Goal: Navigation & Orientation: Find specific page/section

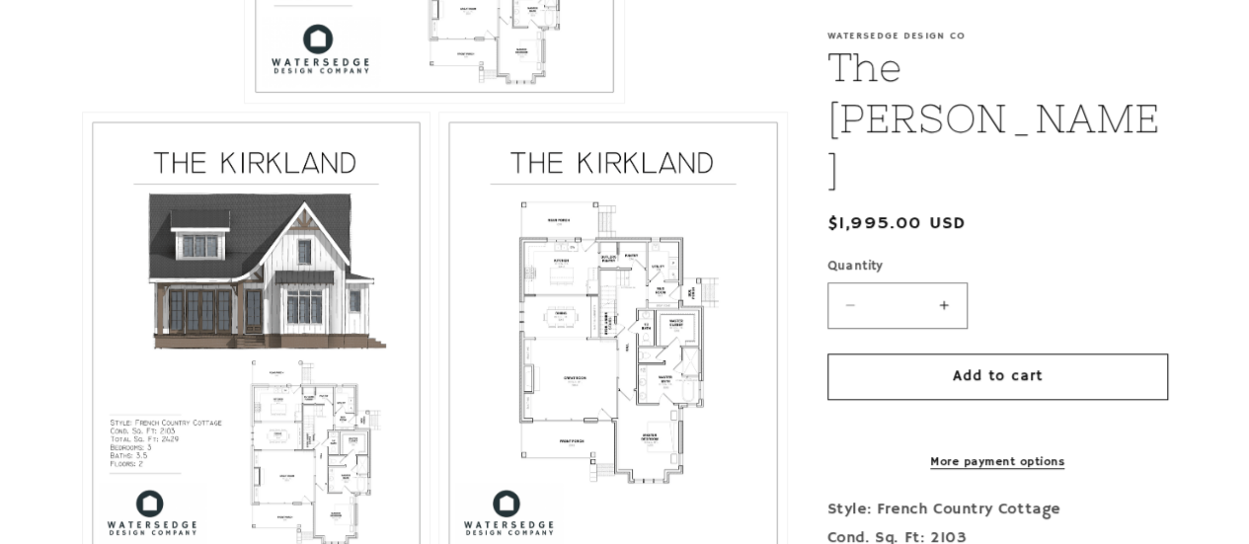
scroll to position [857, 0]
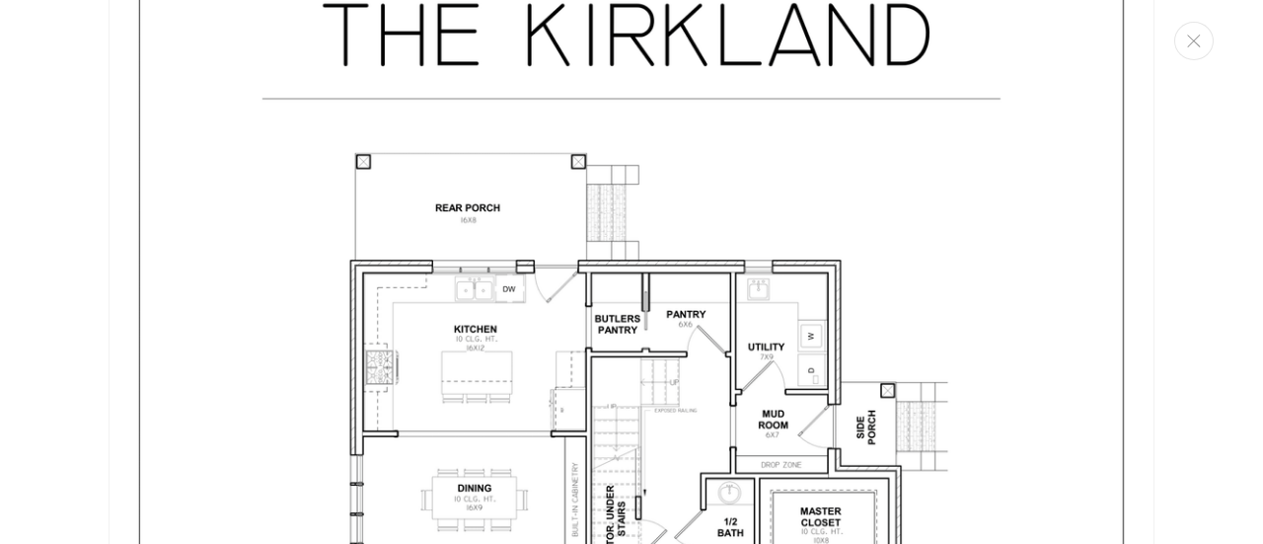
scroll to position [2872, 0]
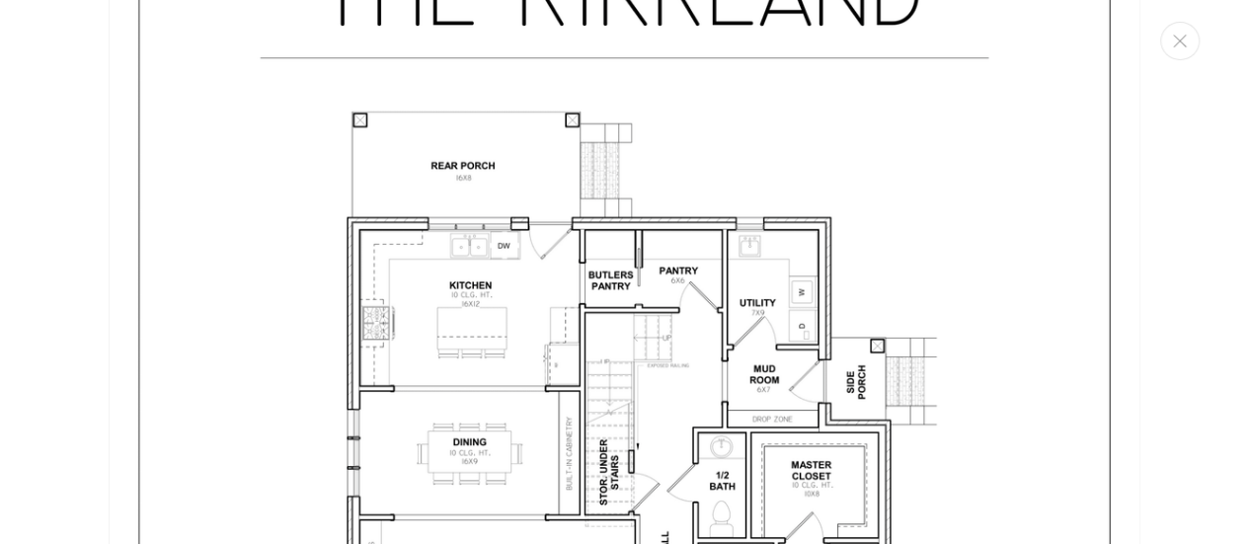
scroll to position [2833, 0]
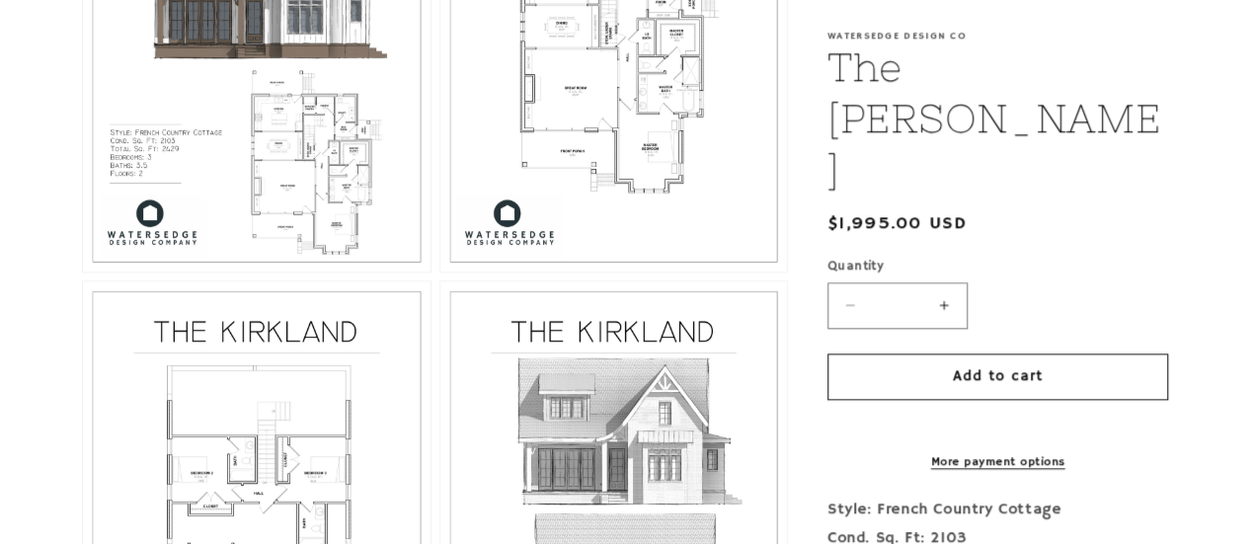
drag, startPoint x: 520, startPoint y: 341, endPoint x: 559, endPoint y: 157, distance: 188.5
click at [559, 157] on ul "Open media 1 in modal Open media 2 in modal Open media 3 in modal Open media 4 …" at bounding box center [435, 255] width 706 height 1869
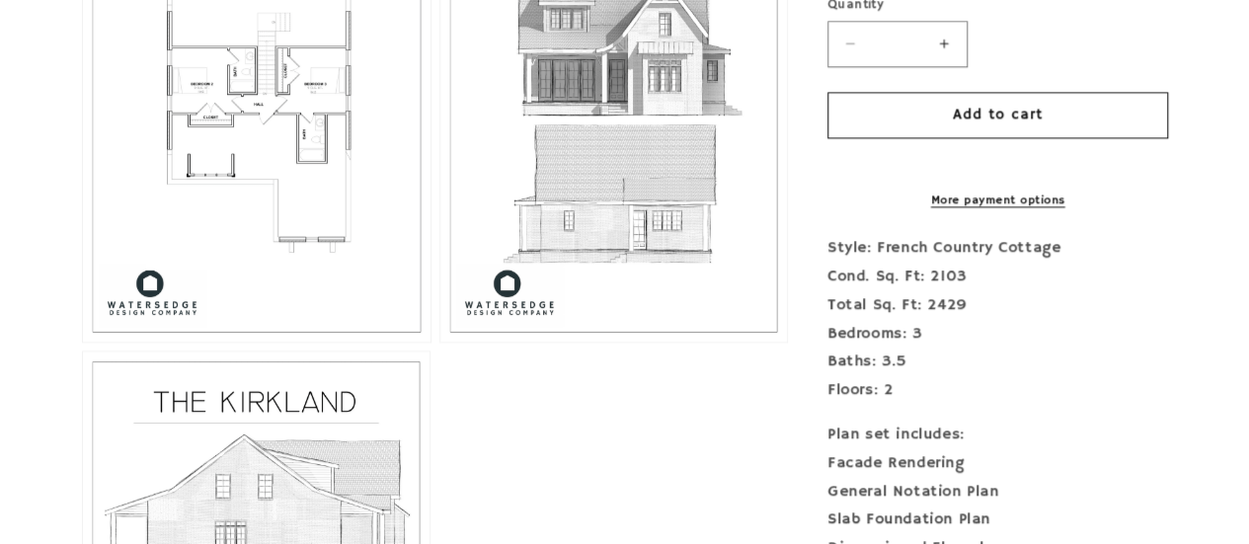
scroll to position [1540, 0]
click at [83, 340] on button "Open media 4 in modal" at bounding box center [83, 340] width 0 height 0
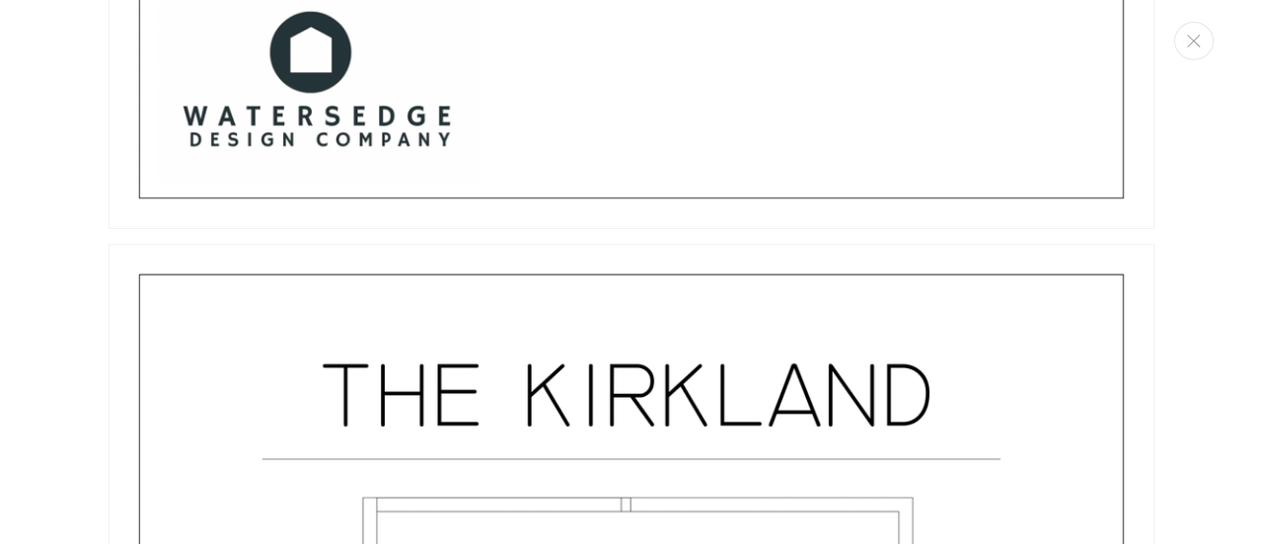
scroll to position [3807, 0]
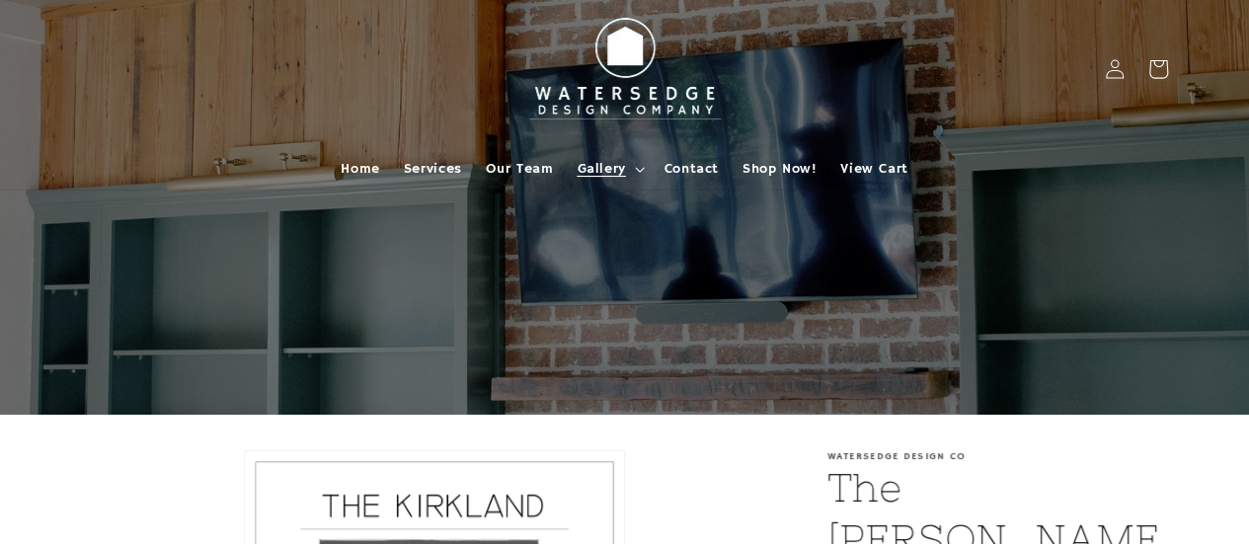
click at [622, 165] on span "Gallery" at bounding box center [600, 169] width 48 height 18
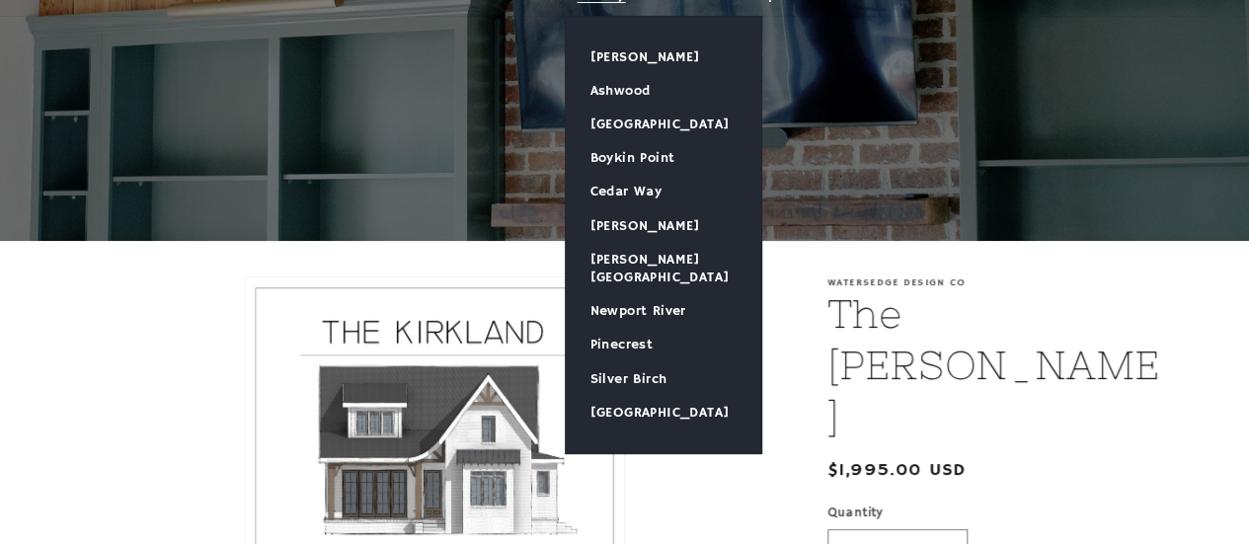
scroll to position [175, 0]
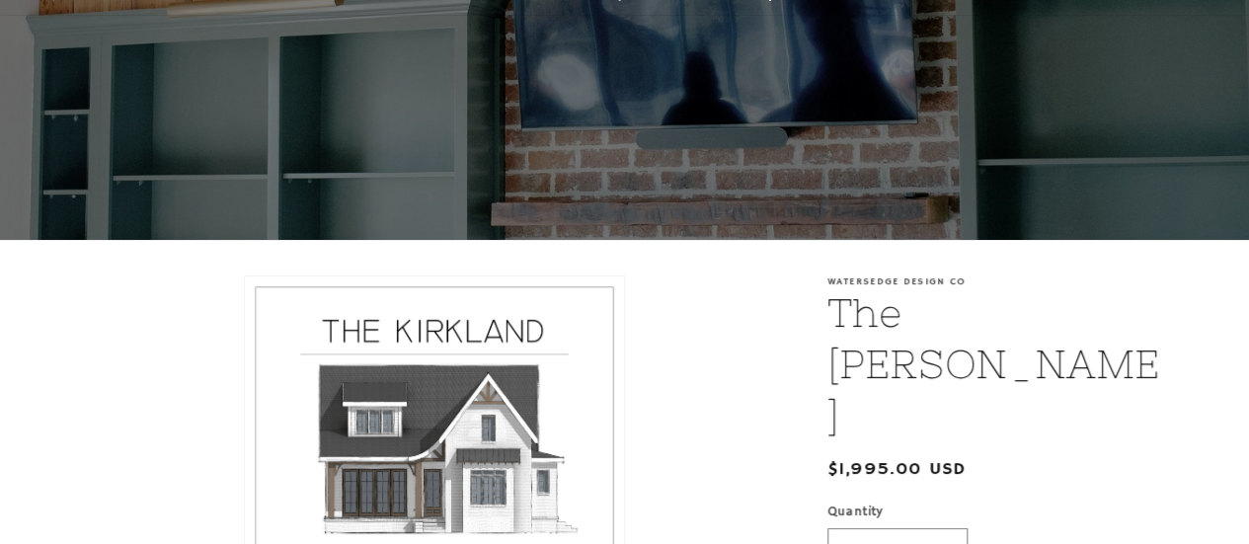
click at [82, 410] on li "Open media 1 in modal" at bounding box center [435, 521] width 706 height 493
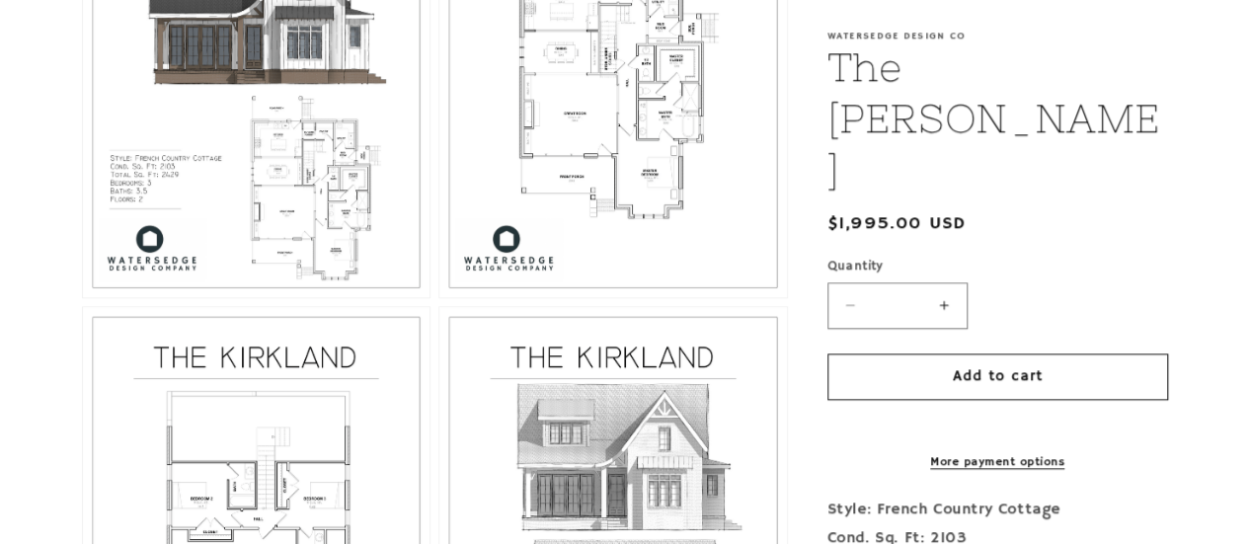
scroll to position [1113, 0]
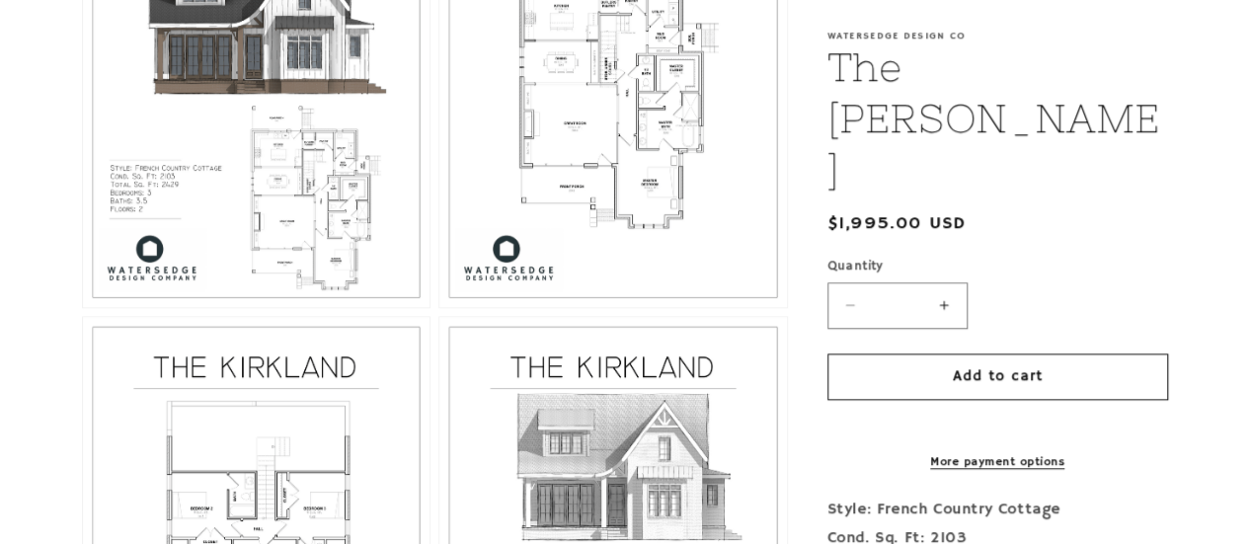
drag, startPoint x: 81, startPoint y: 400, endPoint x: 1052, endPoint y: 171, distance: 997.8
click at [1052, 257] on label "Quantity ( 0 in cart)" at bounding box center [997, 267] width 341 height 20
click at [922, 282] on input "*" at bounding box center [896, 305] width 49 height 46
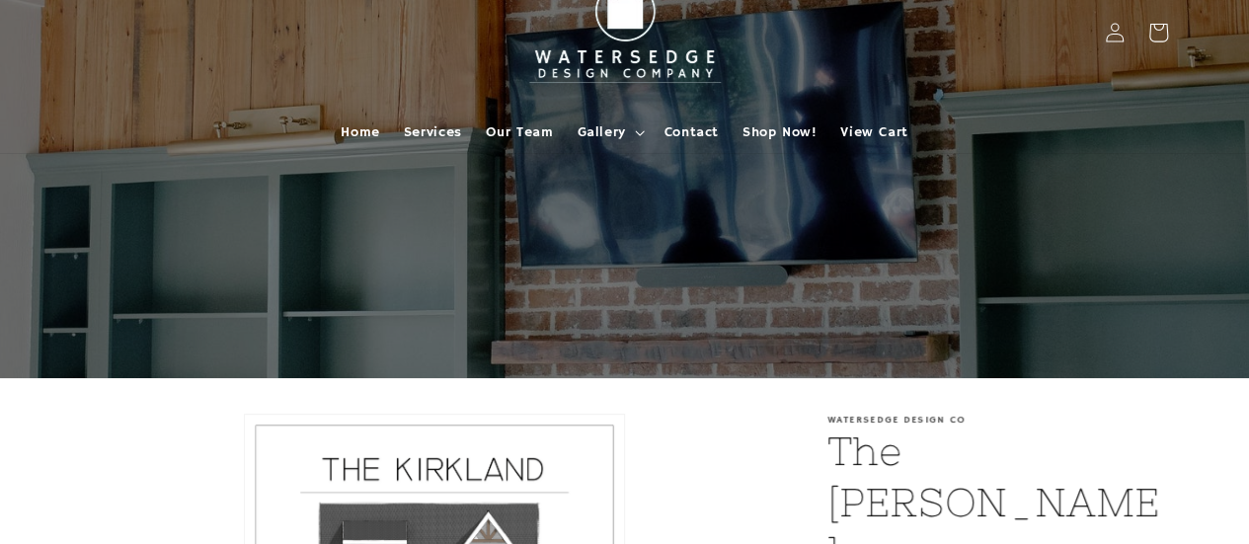
scroll to position [55, 0]
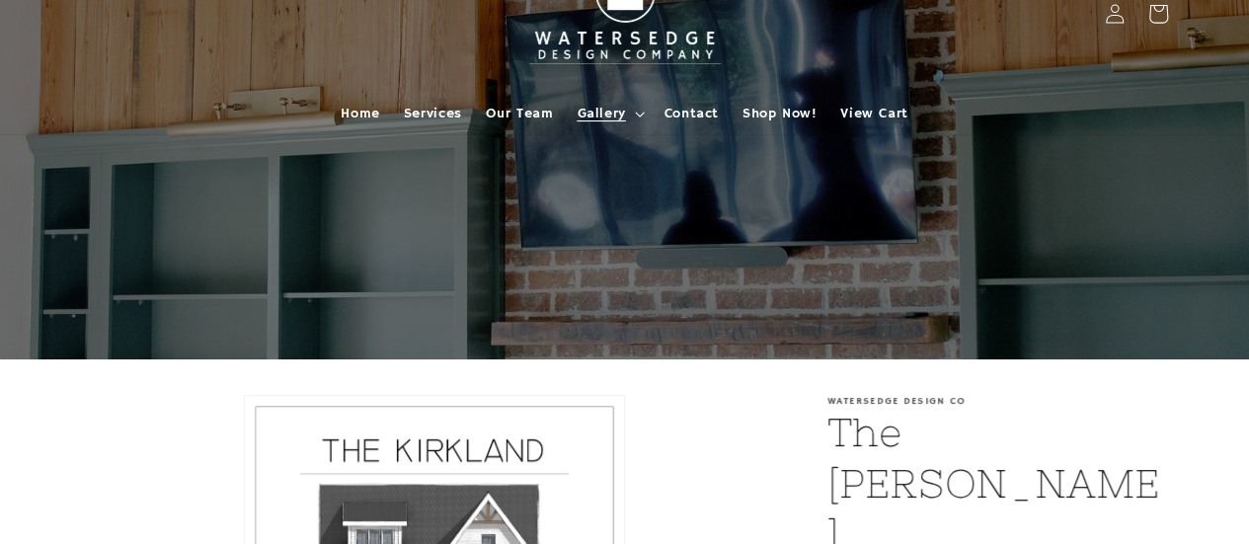
click at [634, 105] on summary "Gallery" at bounding box center [608, 113] width 87 height 41
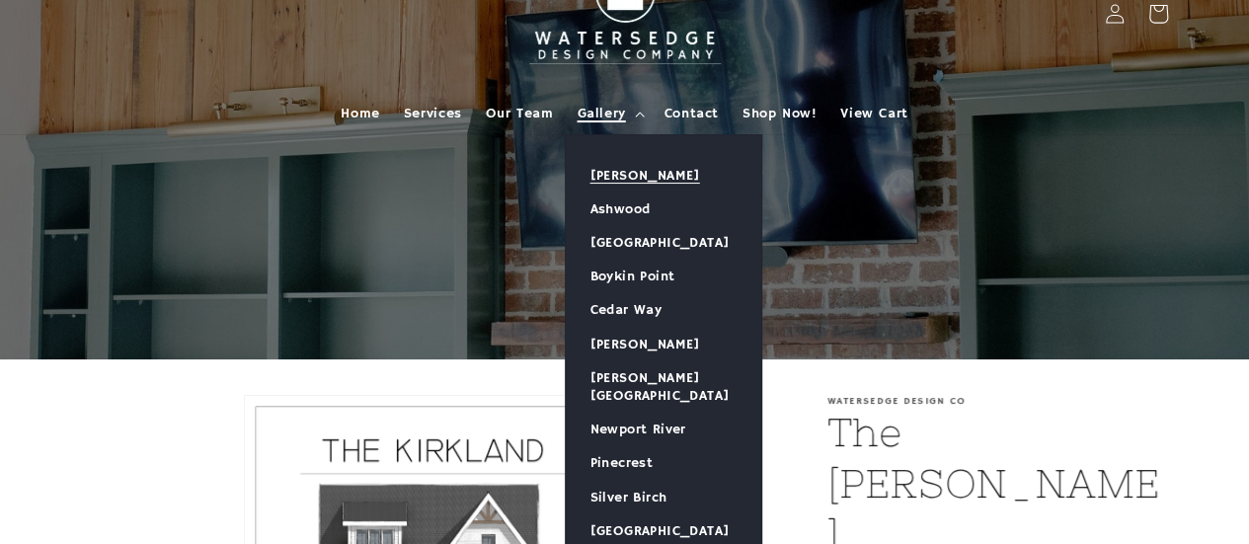
click at [655, 167] on link "[PERSON_NAME]" at bounding box center [663, 176] width 195 height 34
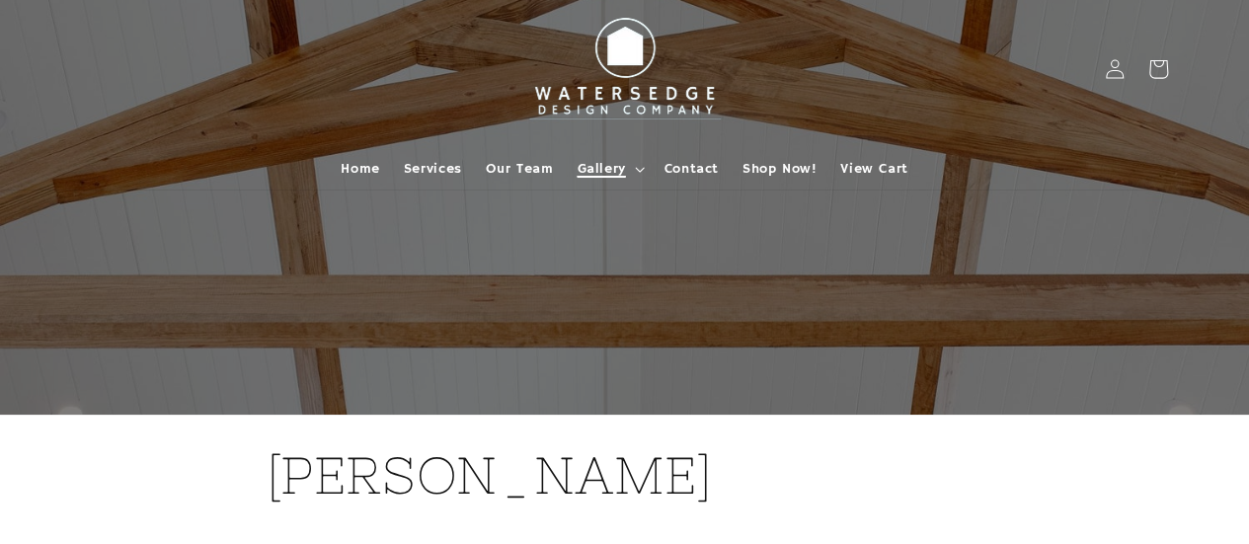
click at [617, 177] on span "Gallery" at bounding box center [600, 169] width 48 height 18
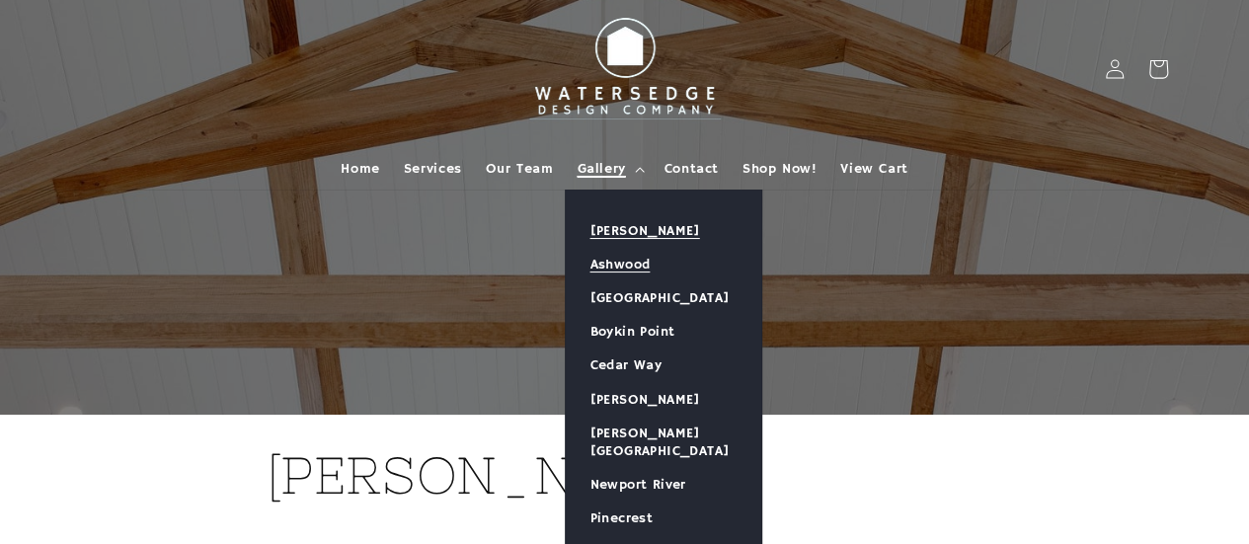
click at [612, 266] on link "Ashwood" at bounding box center [663, 265] width 195 height 34
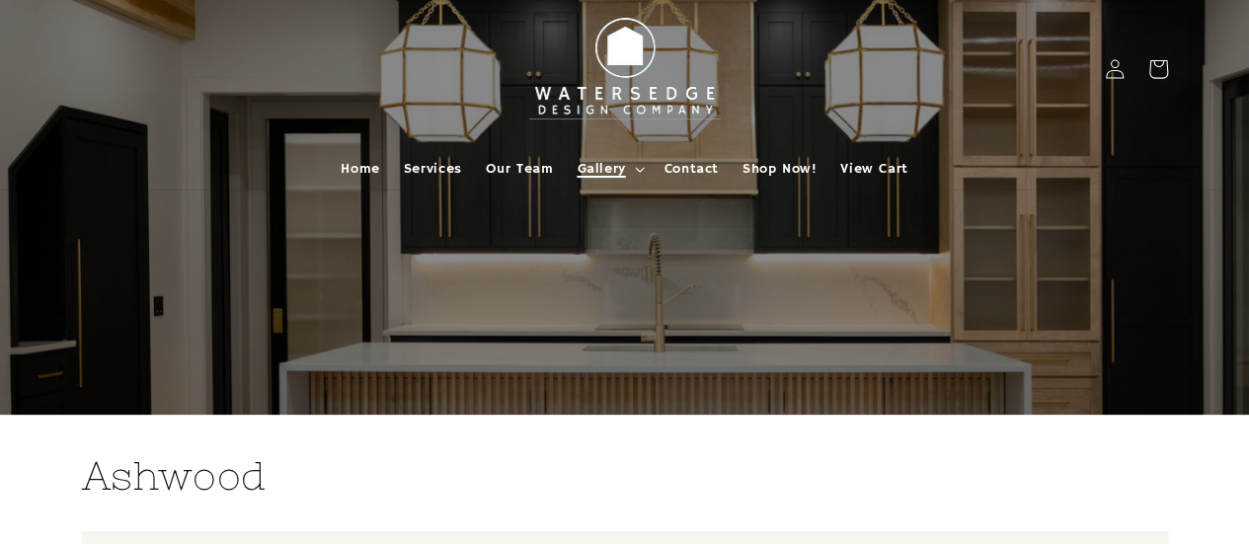
click at [636, 156] on summary "Gallery" at bounding box center [608, 168] width 87 height 41
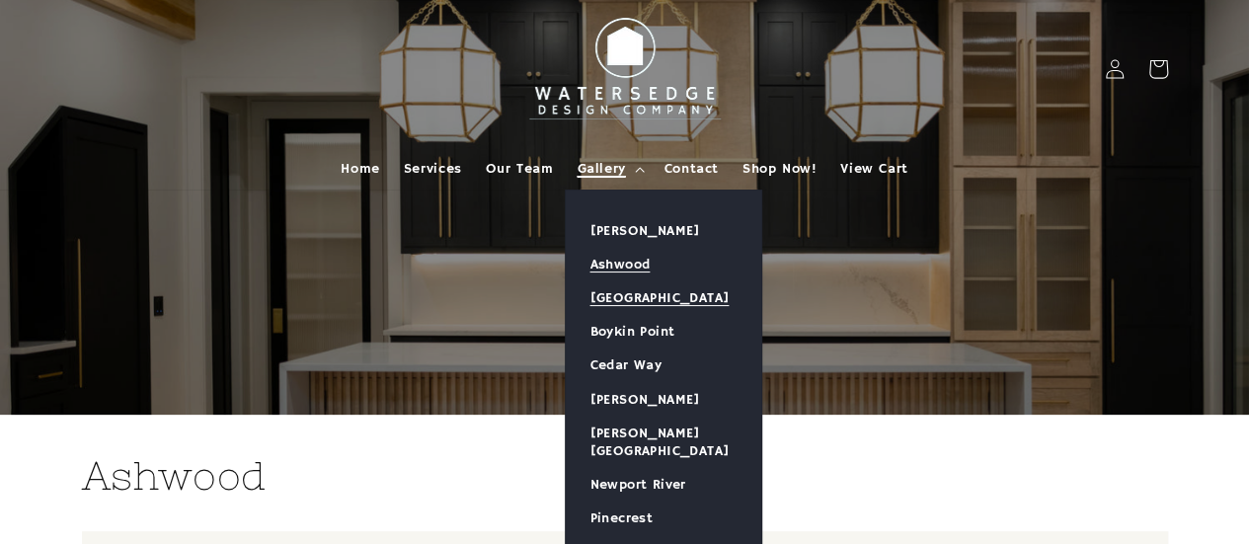
click at [612, 295] on link "[GEOGRAPHIC_DATA]" at bounding box center [663, 298] width 195 height 34
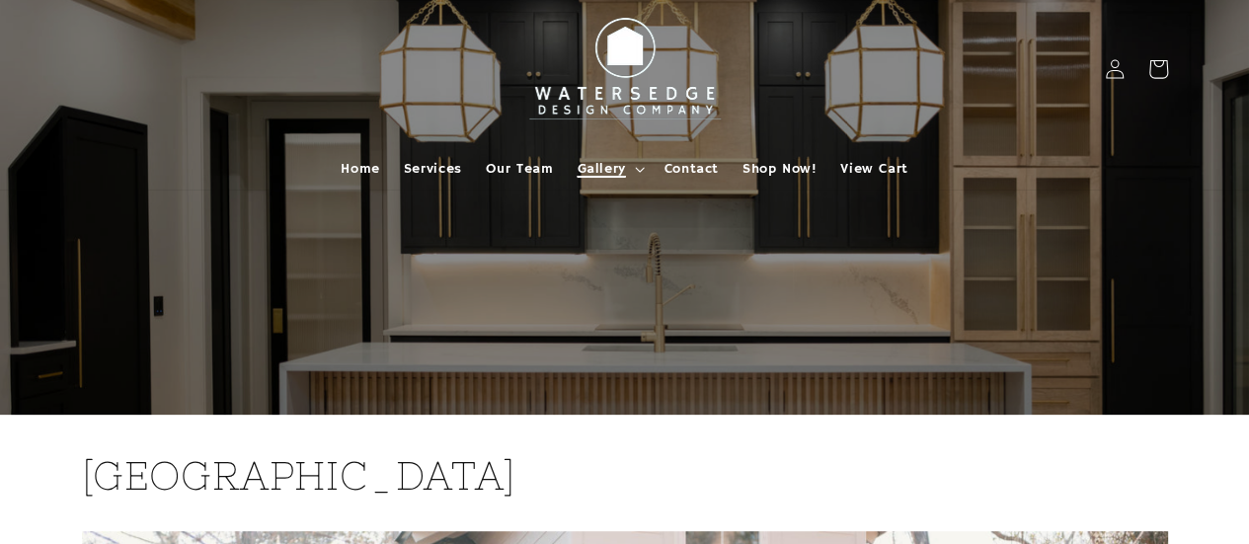
click at [609, 167] on span "Gallery" at bounding box center [600, 169] width 48 height 18
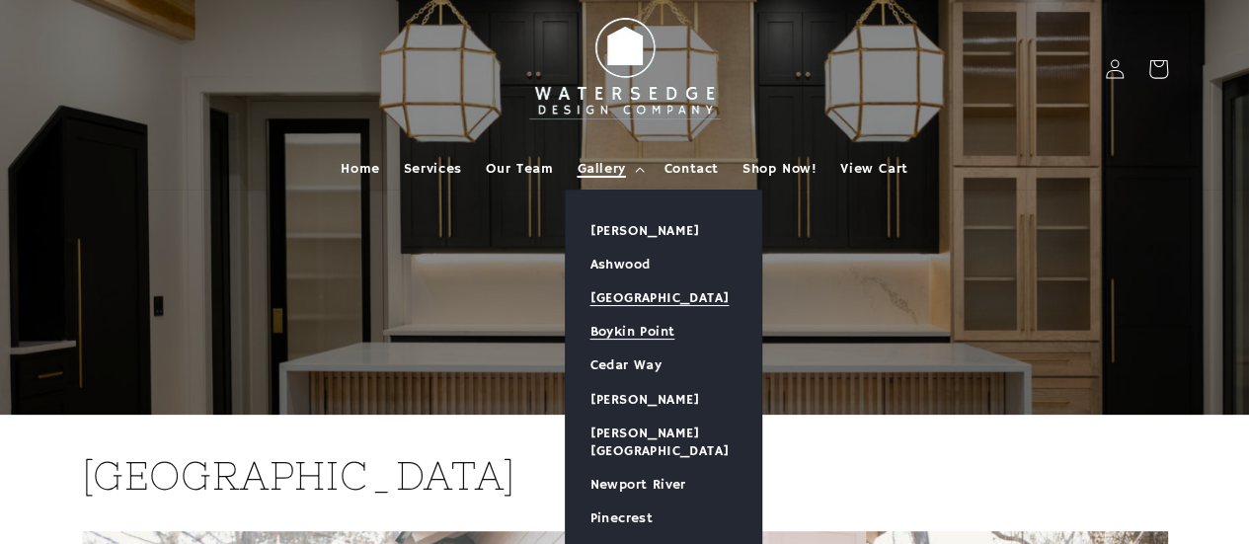
click at [630, 327] on link "Boykin Point" at bounding box center [663, 332] width 195 height 34
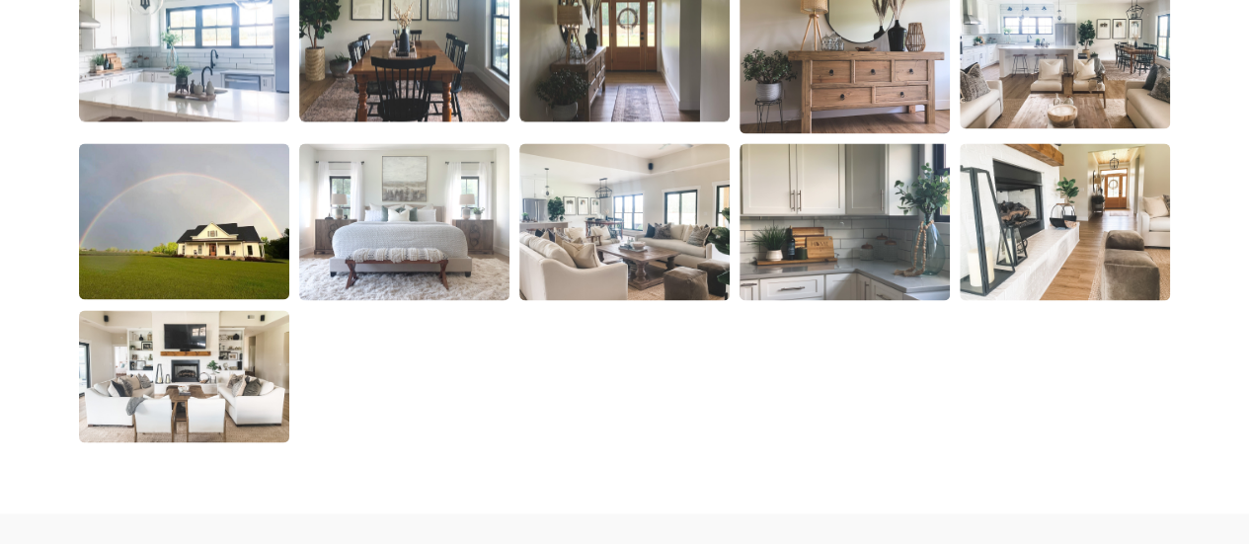
scroll to position [1468, 0]
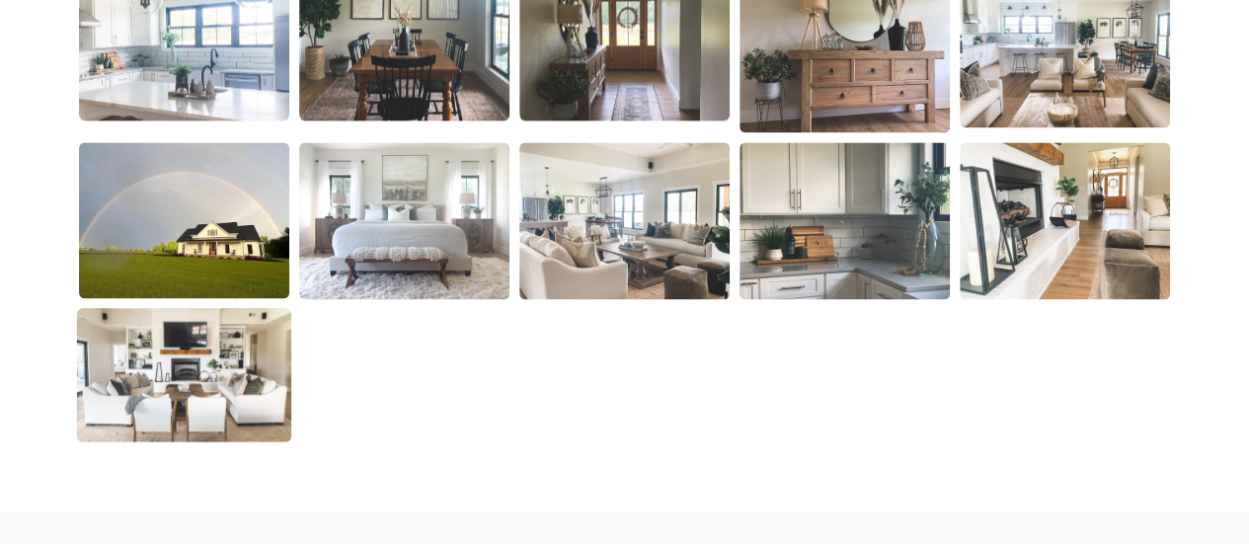
click at [112, 393] on img at bounding box center [184, 375] width 214 height 134
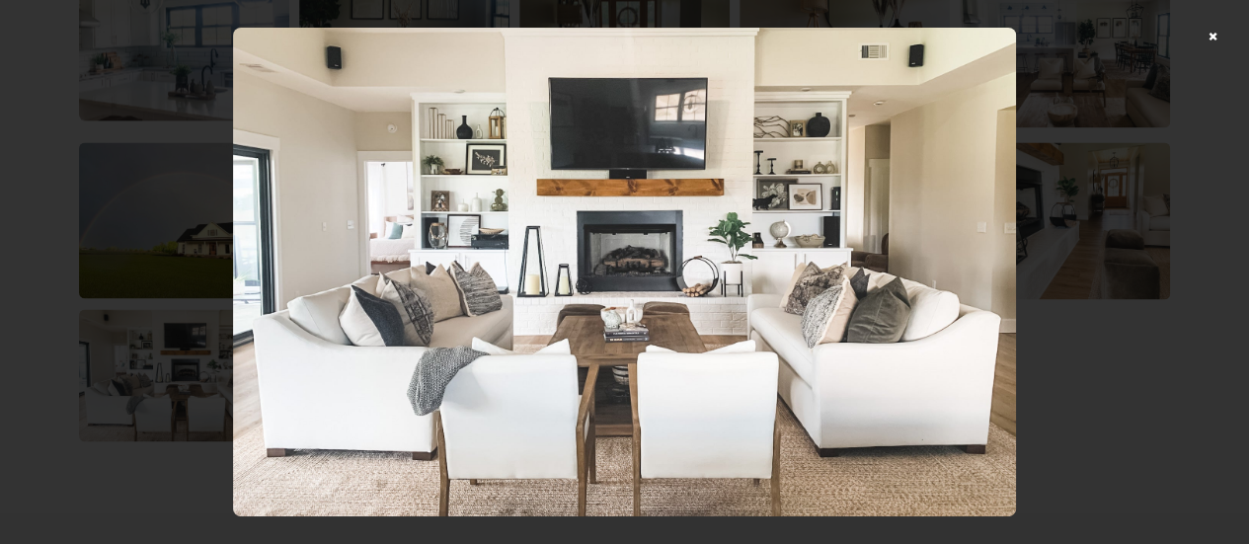
click at [1224, 38] on div at bounding box center [624, 272] width 1249 height 544
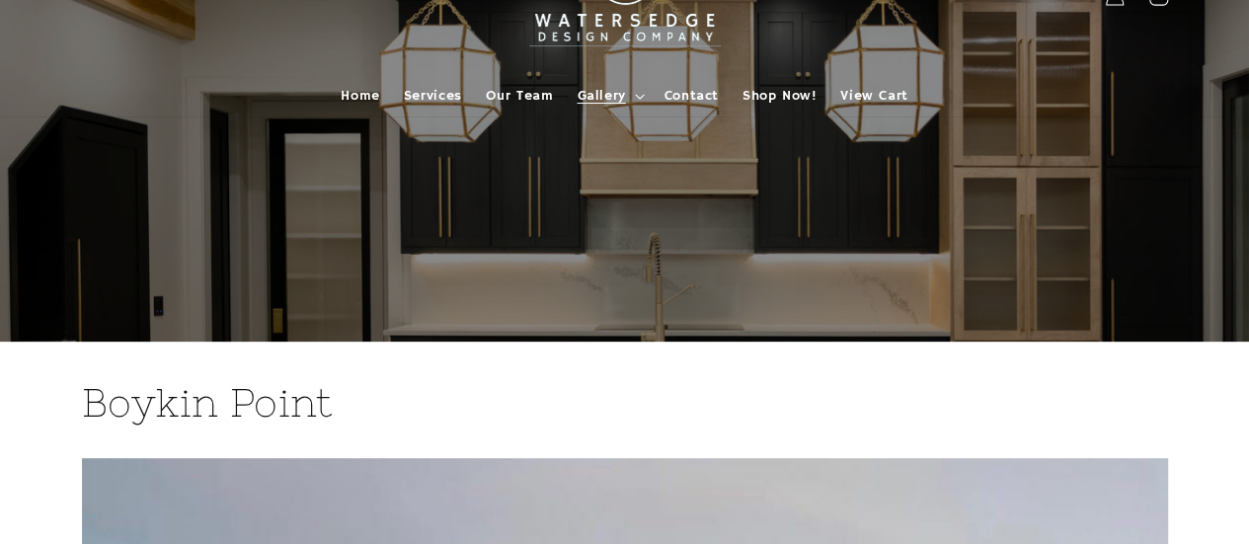
scroll to position [0, 0]
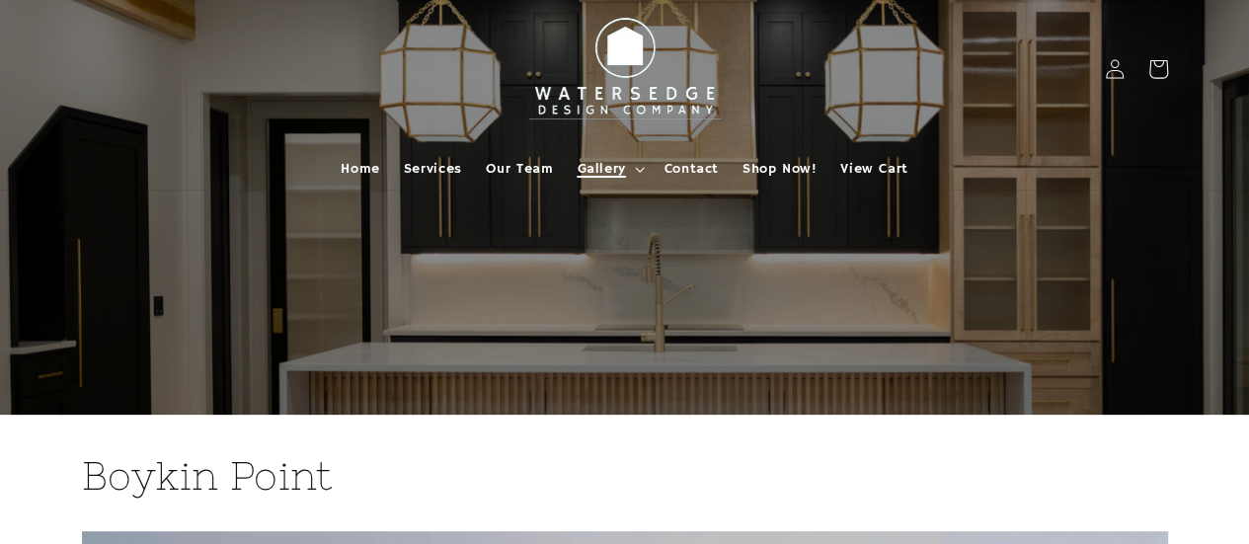
click at [590, 158] on summary "Gallery" at bounding box center [608, 168] width 87 height 41
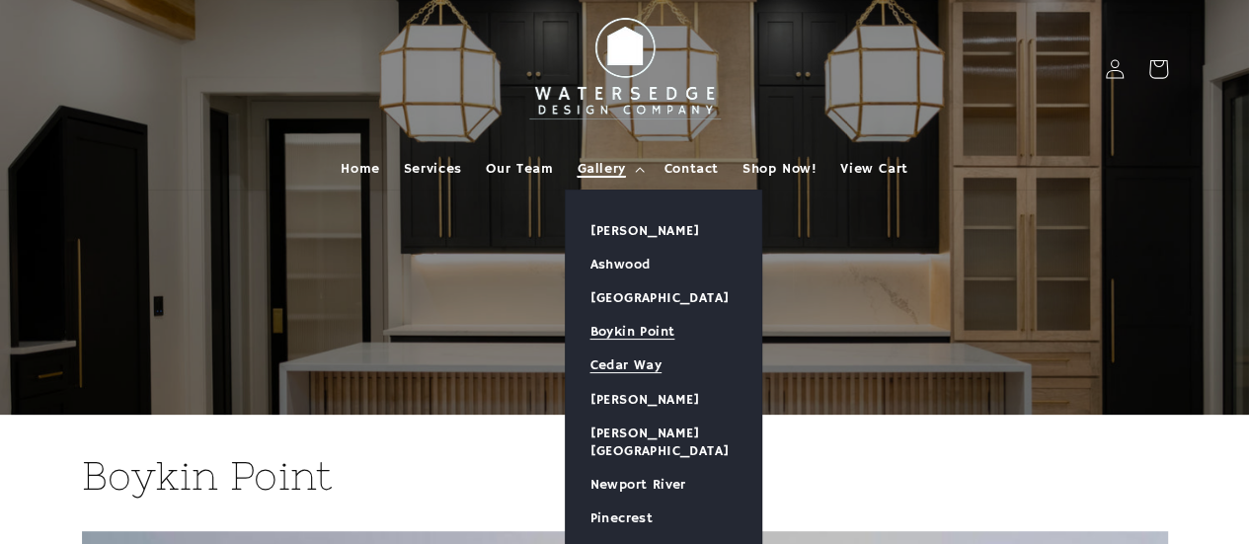
click at [641, 364] on link "Cedar Way" at bounding box center [663, 365] width 195 height 34
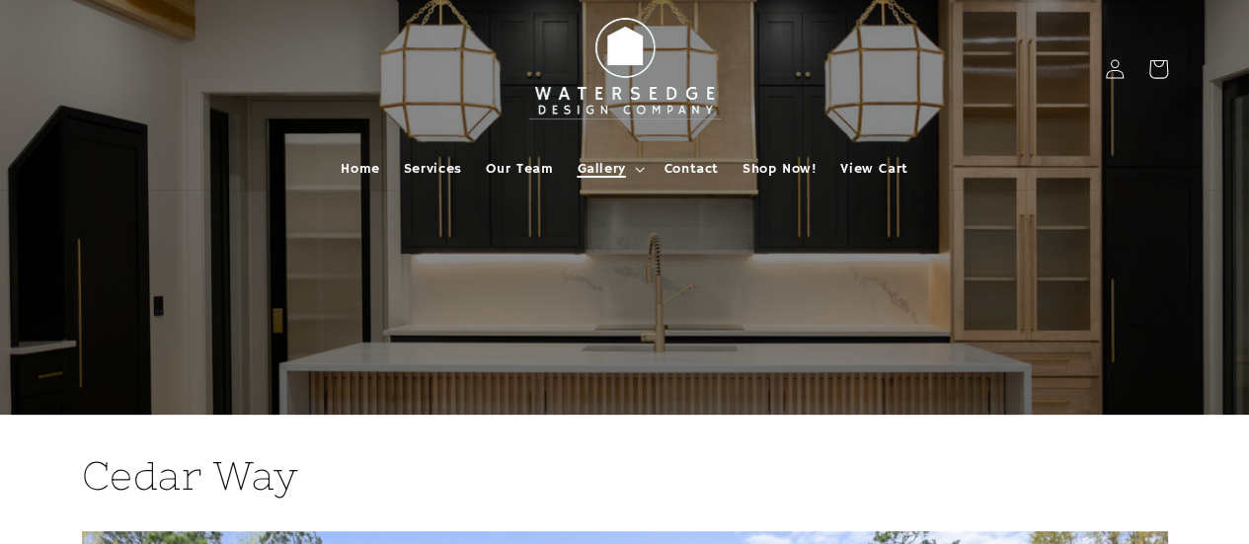
click at [592, 166] on span "Gallery" at bounding box center [600, 169] width 48 height 18
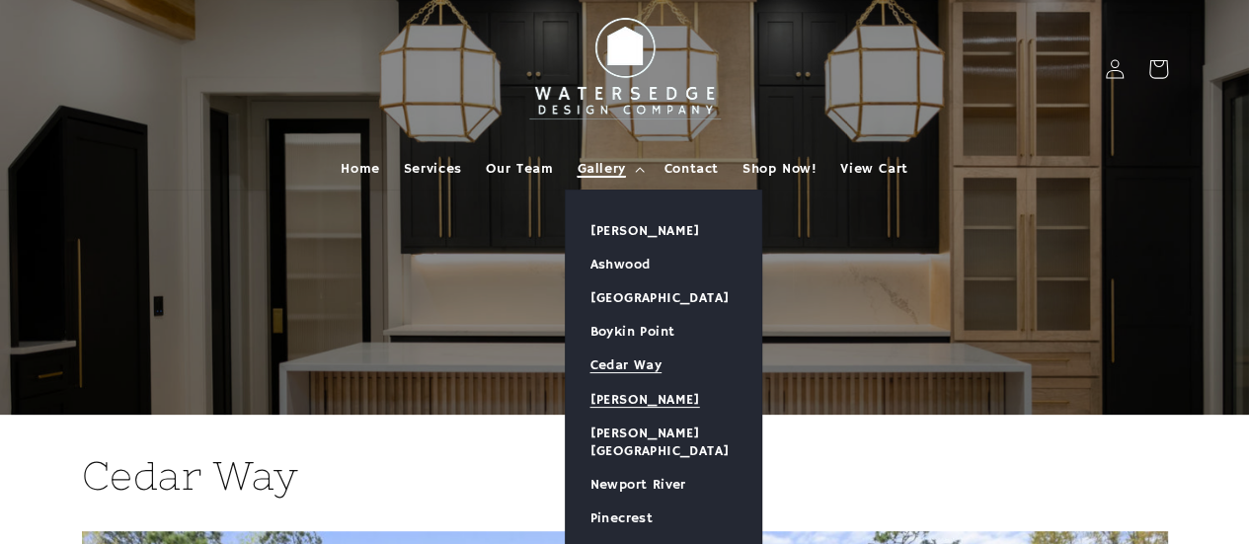
click at [657, 393] on link "[PERSON_NAME]" at bounding box center [663, 400] width 195 height 34
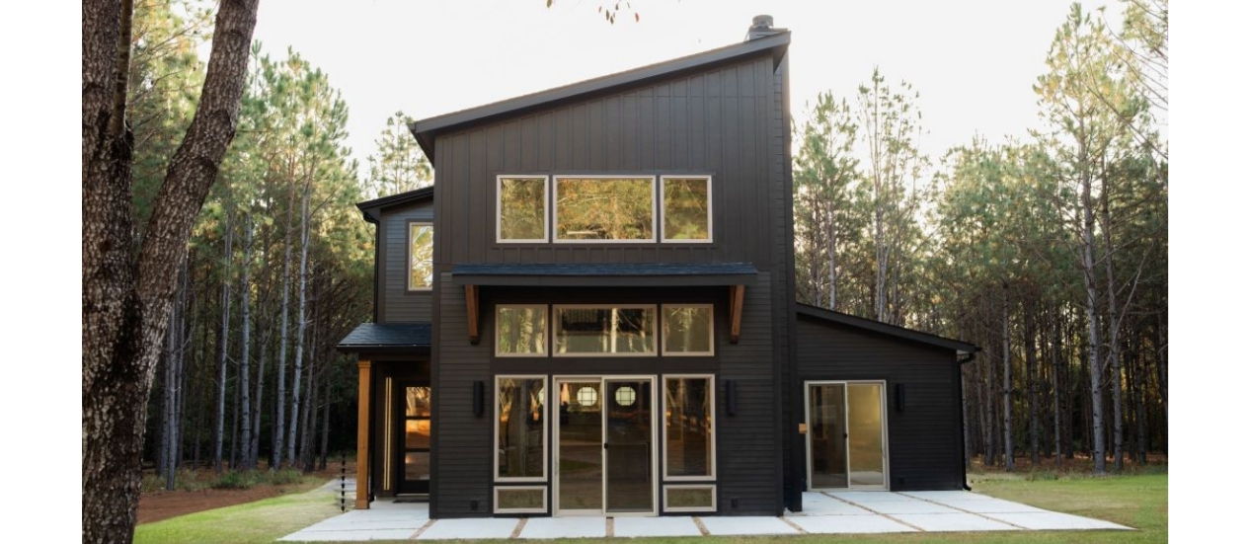
click at [657, 393] on img at bounding box center [625, 268] width 1086 height 723
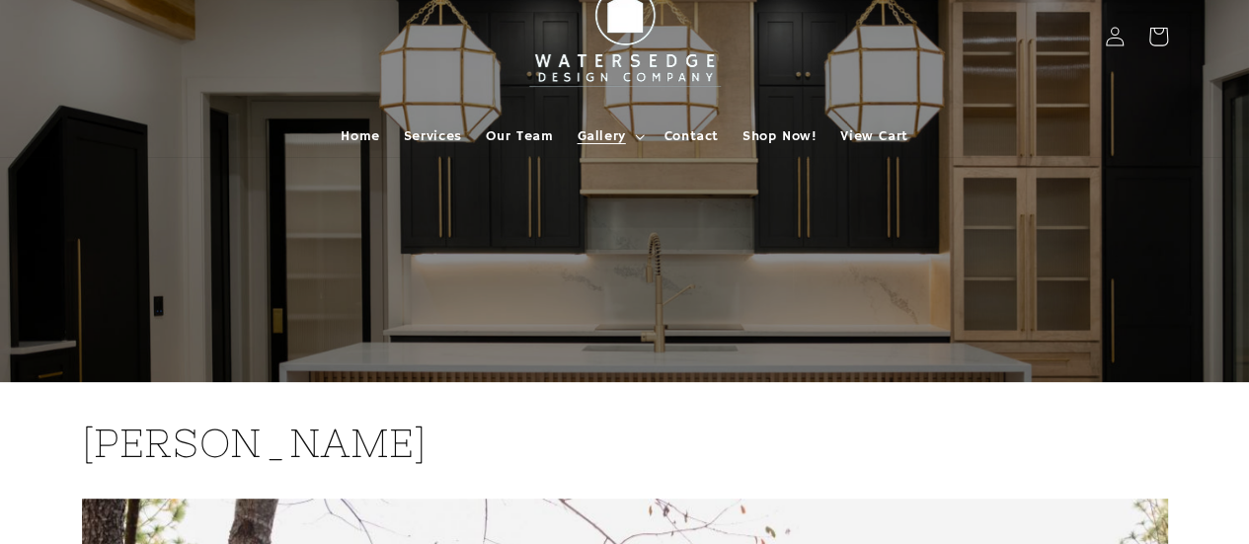
scroll to position [32, 0]
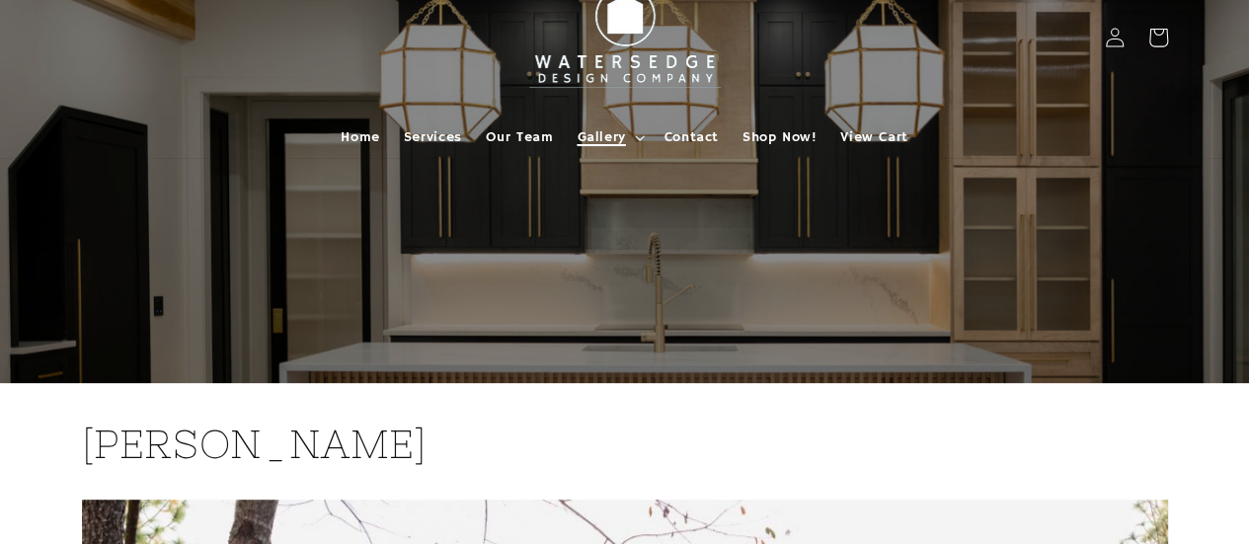
click at [605, 138] on span "Gallery" at bounding box center [600, 137] width 48 height 18
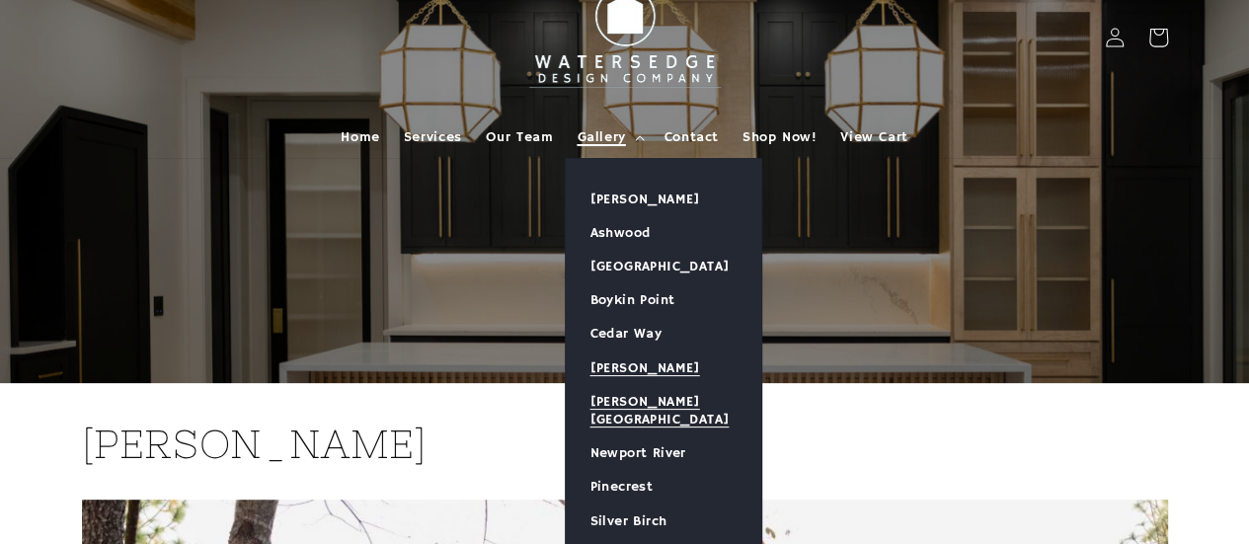
click at [634, 395] on link "[PERSON_NAME][GEOGRAPHIC_DATA]" at bounding box center [663, 410] width 195 height 51
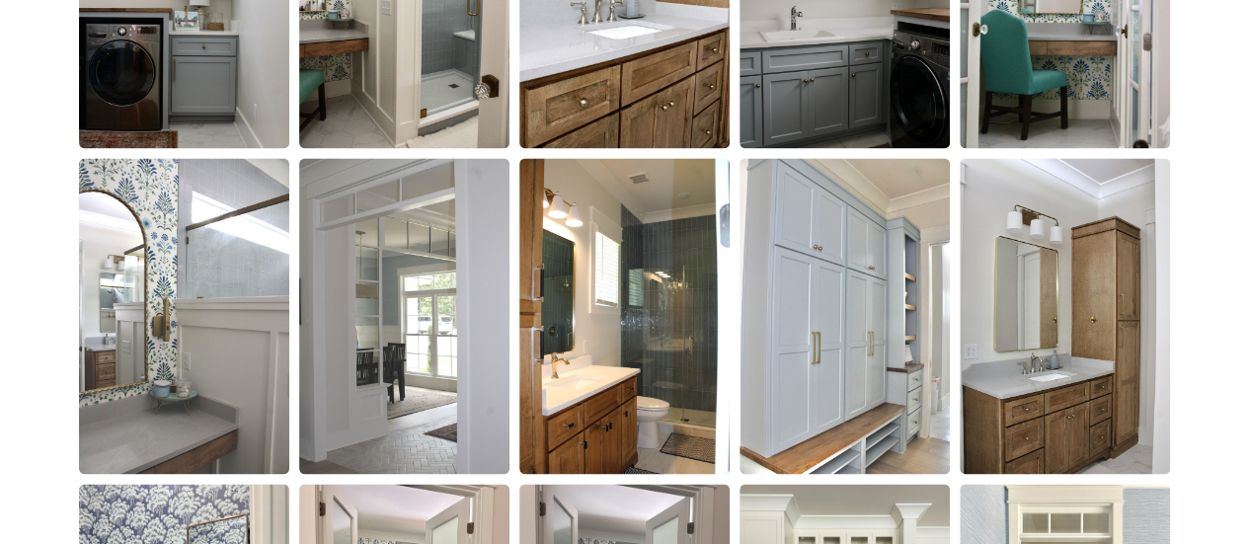
scroll to position [1381, 0]
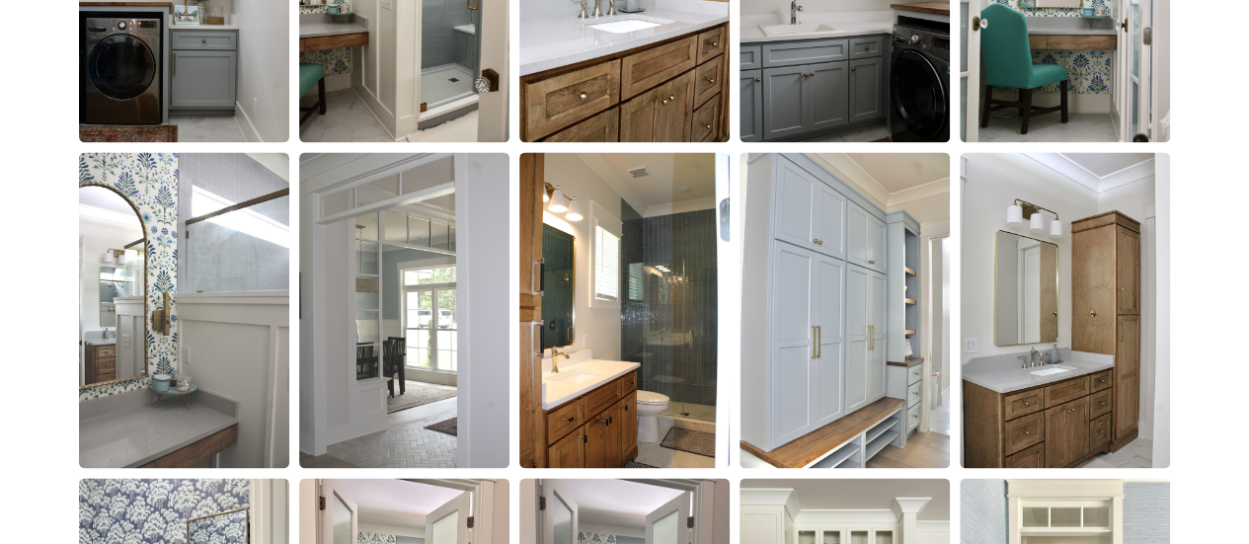
drag, startPoint x: 0, startPoint y: 0, endPoint x: 39, endPoint y: 70, distance: 80.4
drag, startPoint x: 39, startPoint y: 70, endPoint x: 27, endPoint y: 46, distance: 26.9
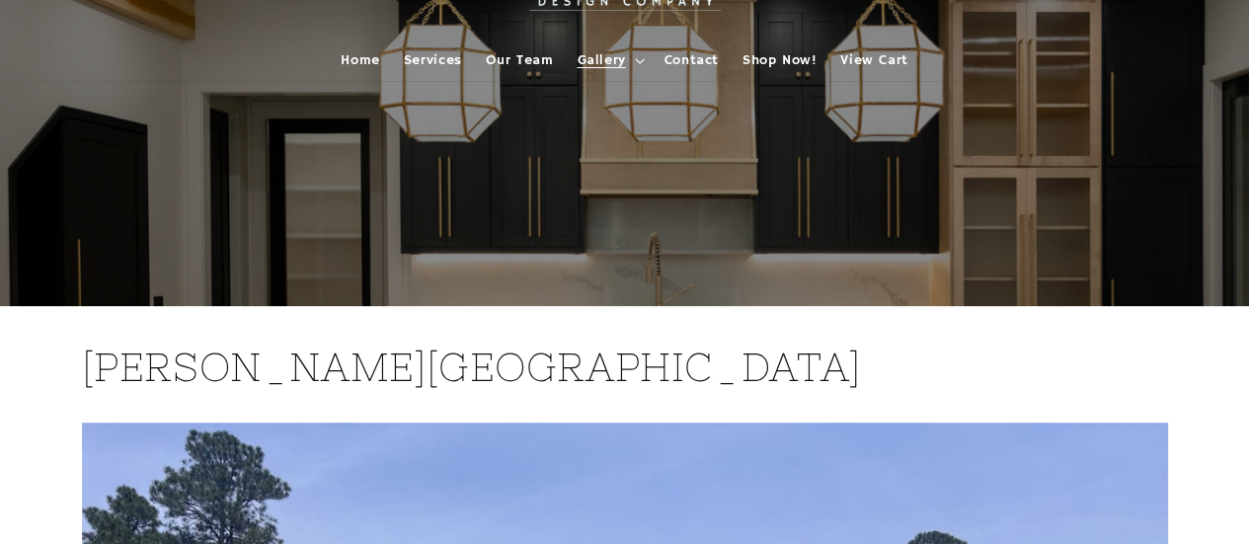
scroll to position [0, 0]
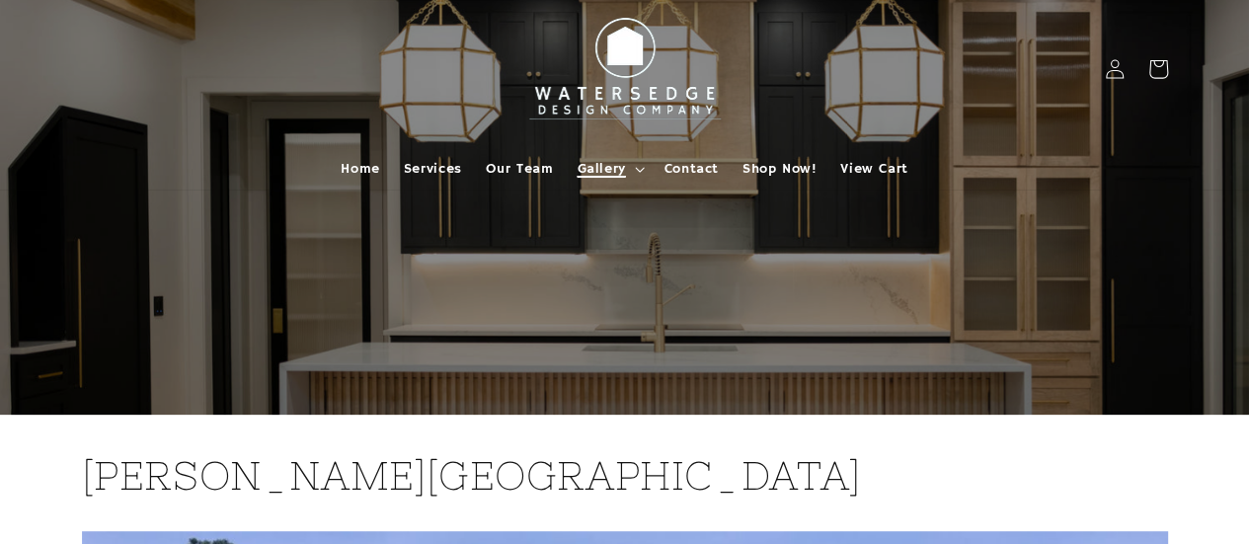
click at [598, 166] on span "Gallery" at bounding box center [600, 169] width 48 height 18
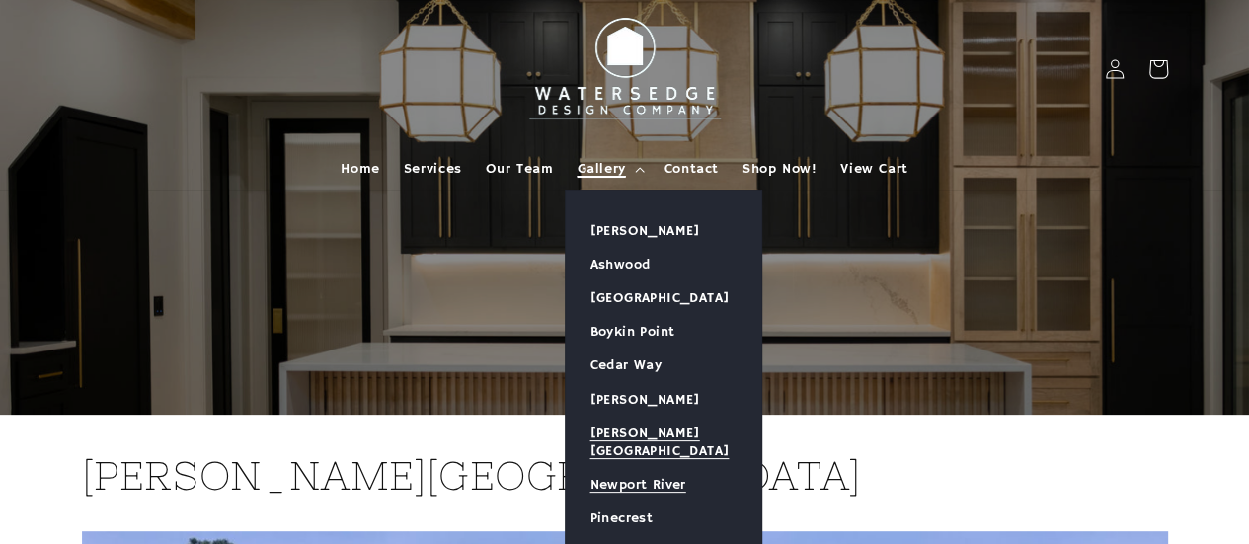
click at [667, 468] on link "Newport River" at bounding box center [663, 485] width 195 height 34
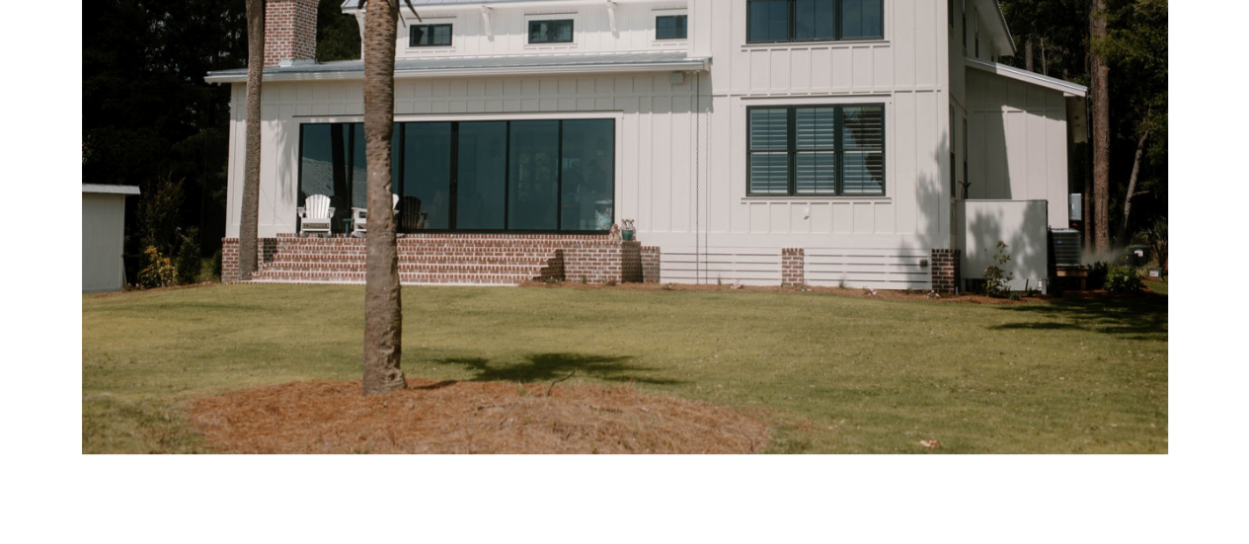
scroll to position [614, 0]
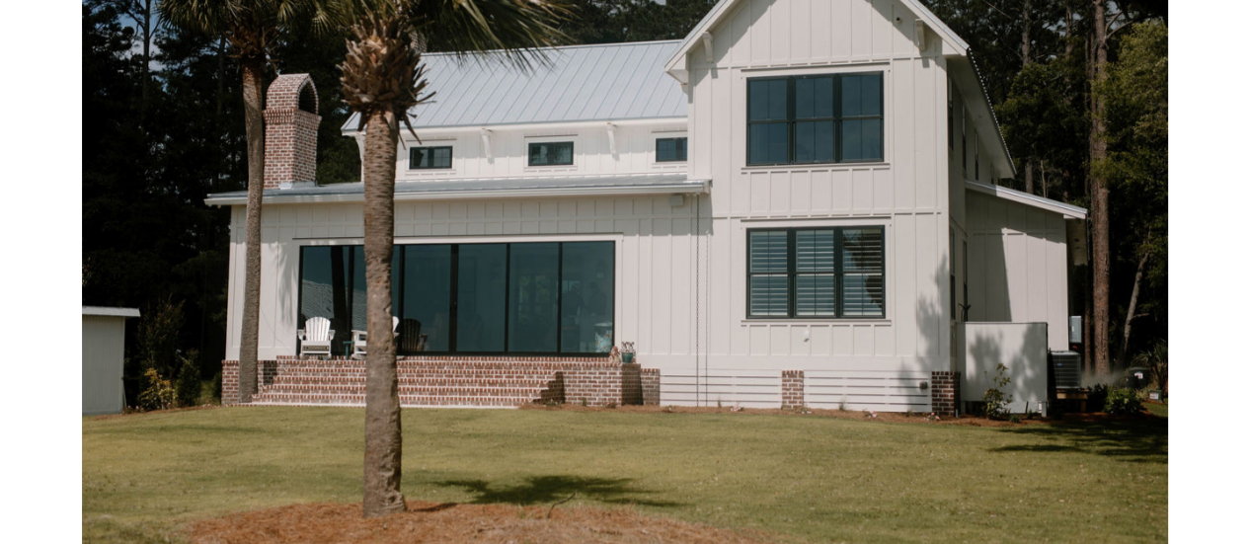
drag, startPoint x: 0, startPoint y: 0, endPoint x: 882, endPoint y: -80, distance: 886.0
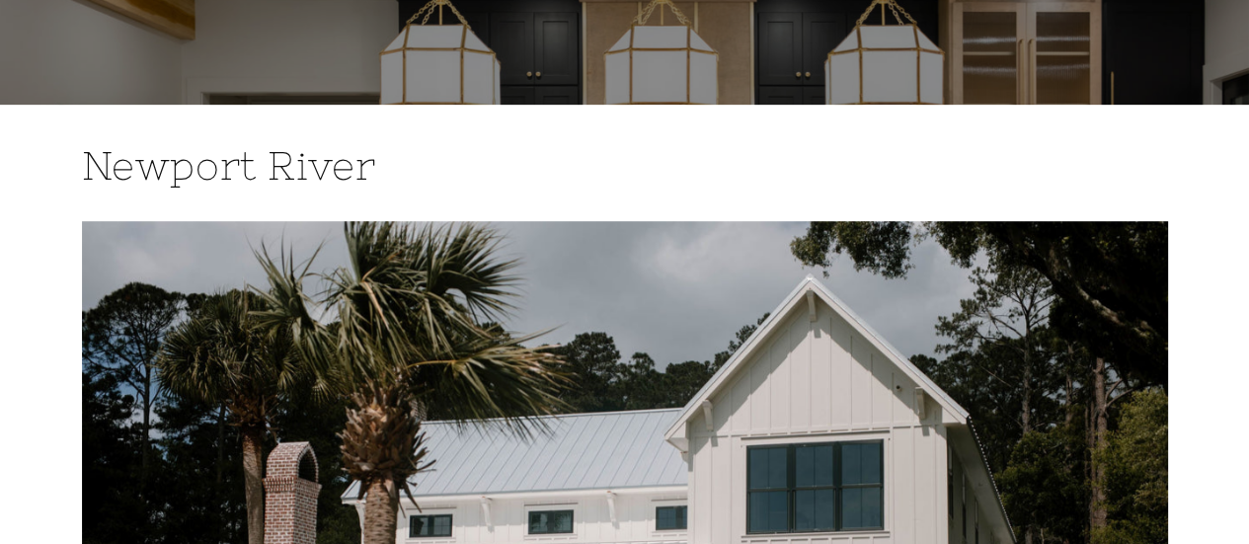
scroll to position [0, 0]
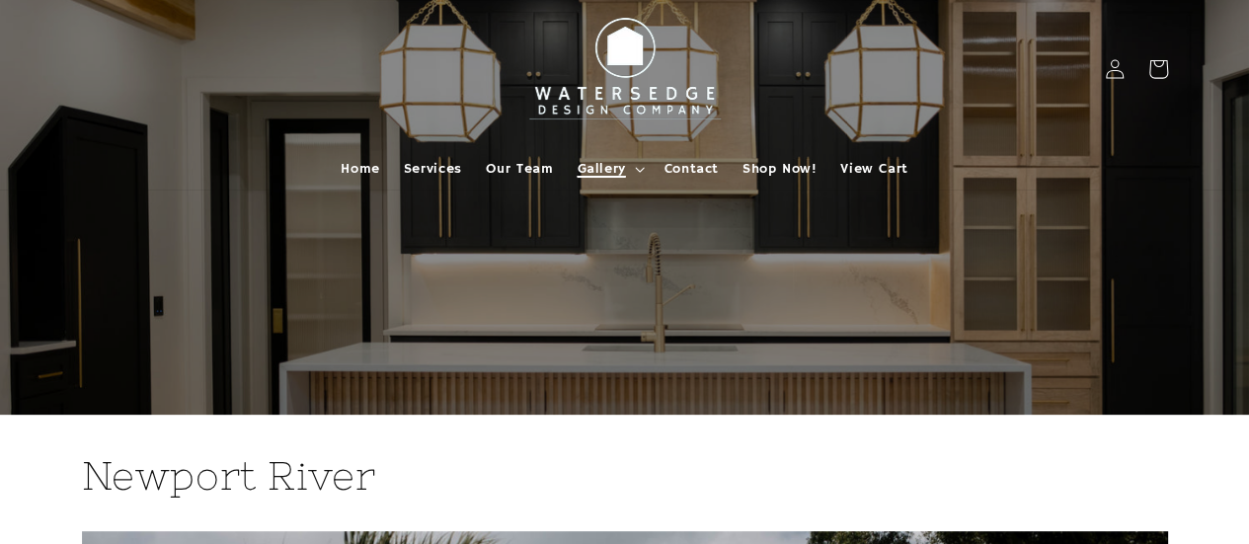
click at [592, 162] on span "Gallery" at bounding box center [600, 169] width 48 height 18
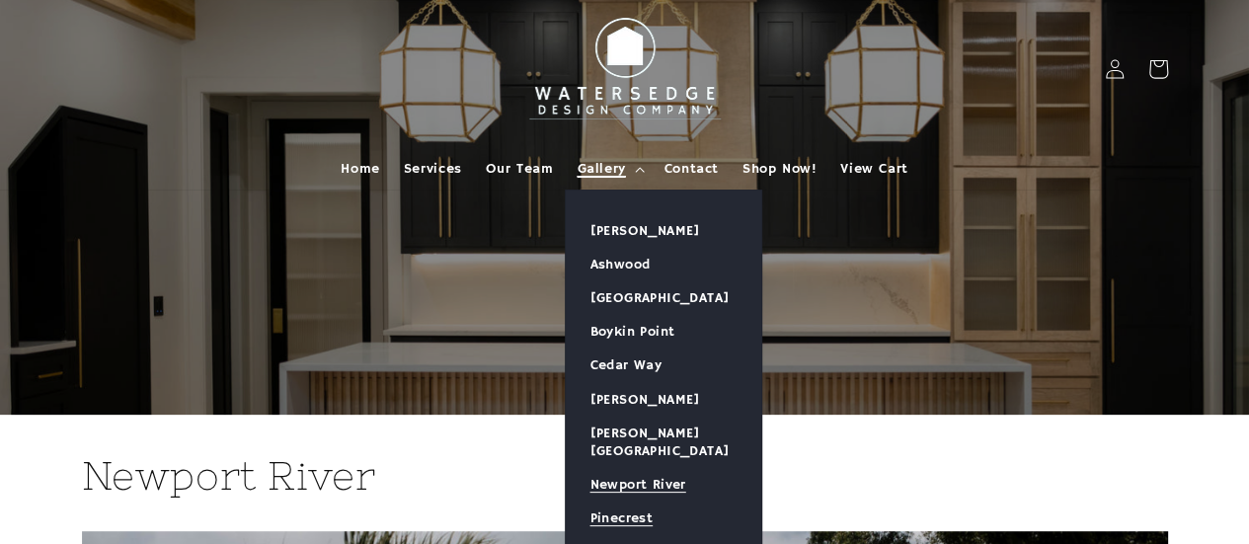
click at [628, 501] on link "Pinecrest" at bounding box center [663, 518] width 195 height 34
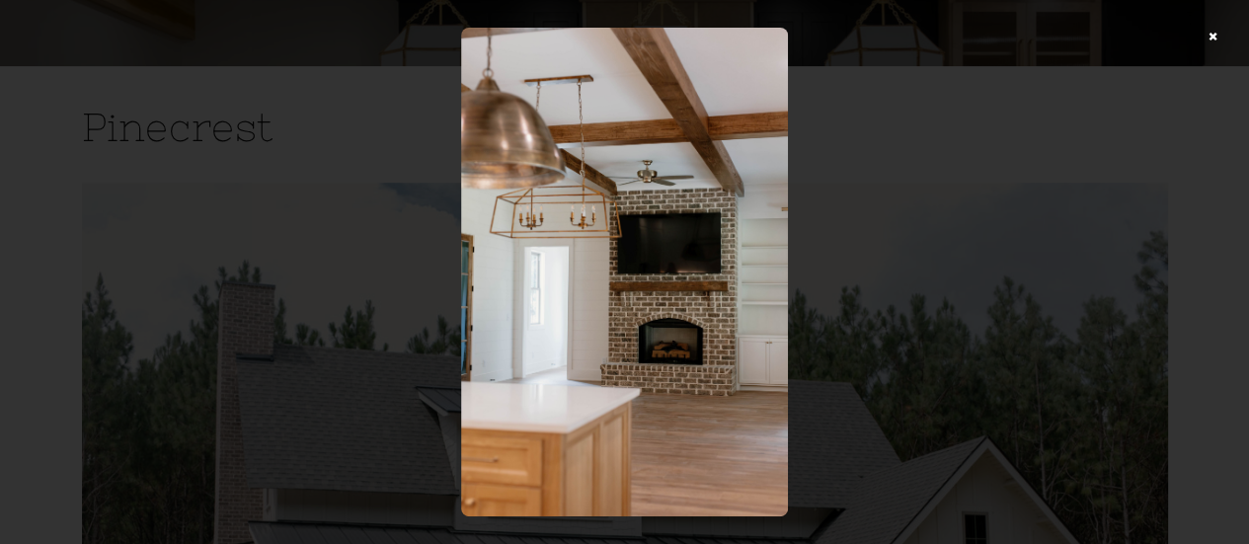
scroll to position [279, 0]
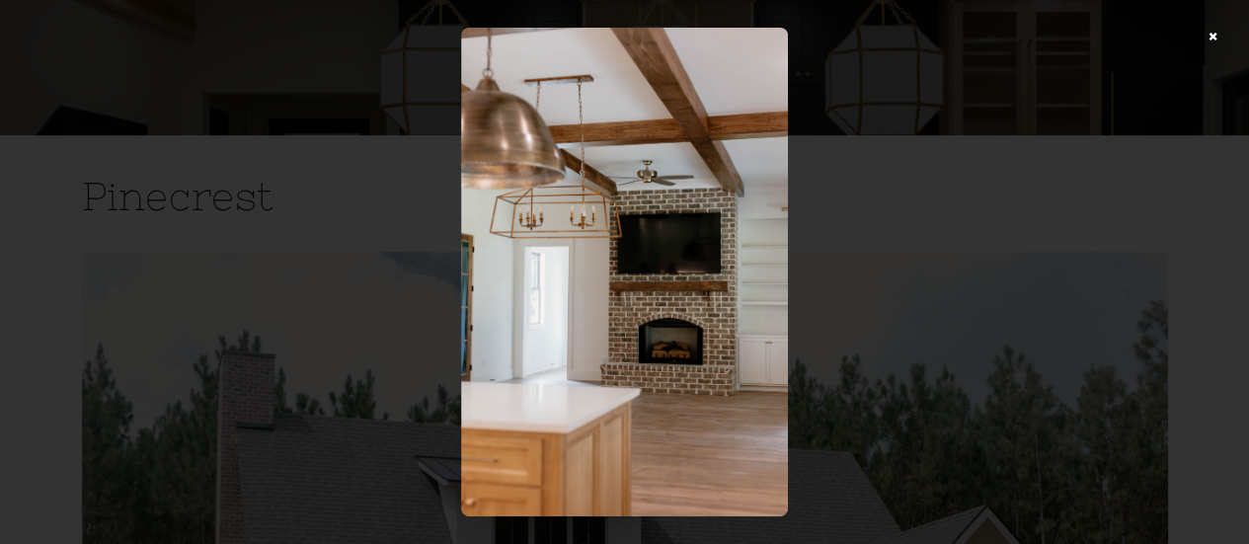
click at [1228, 35] on div at bounding box center [624, 272] width 1249 height 544
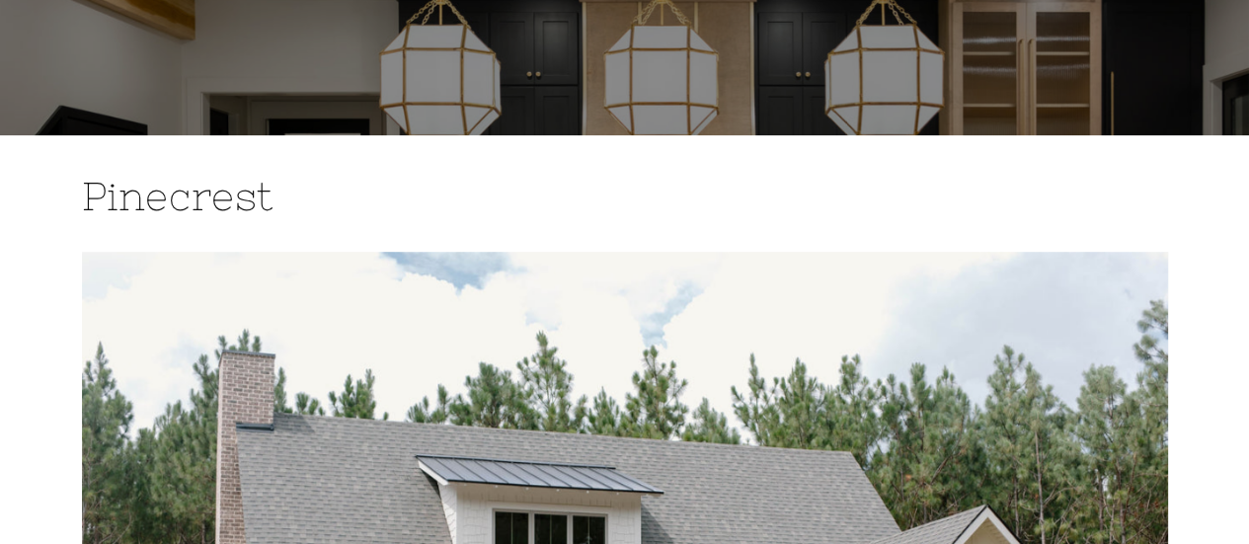
scroll to position [0, 0]
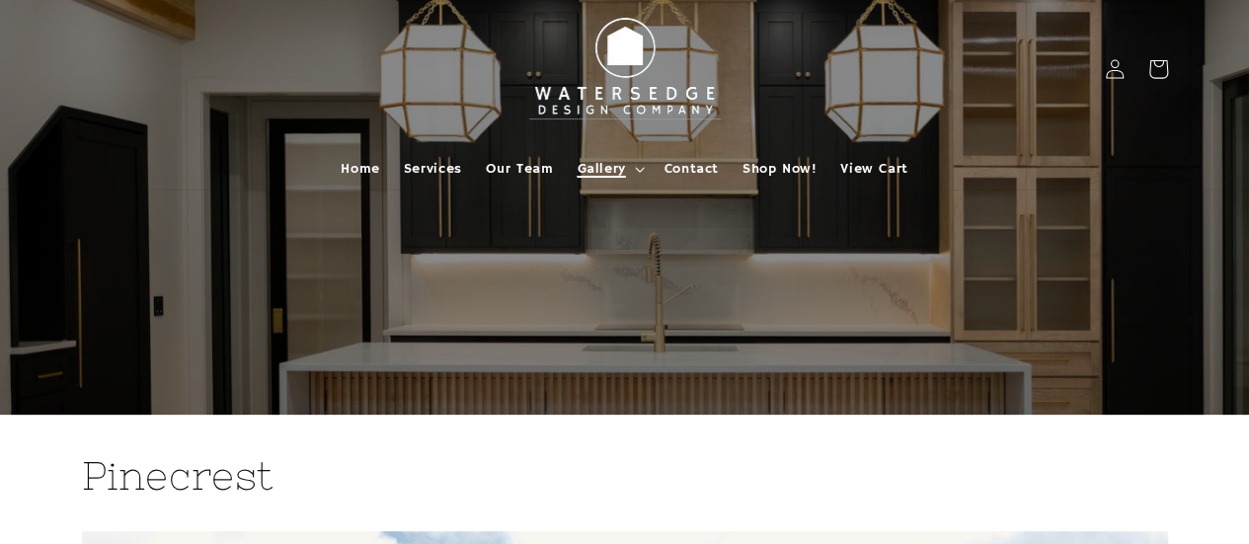
click at [599, 175] on span "Gallery" at bounding box center [600, 169] width 48 height 18
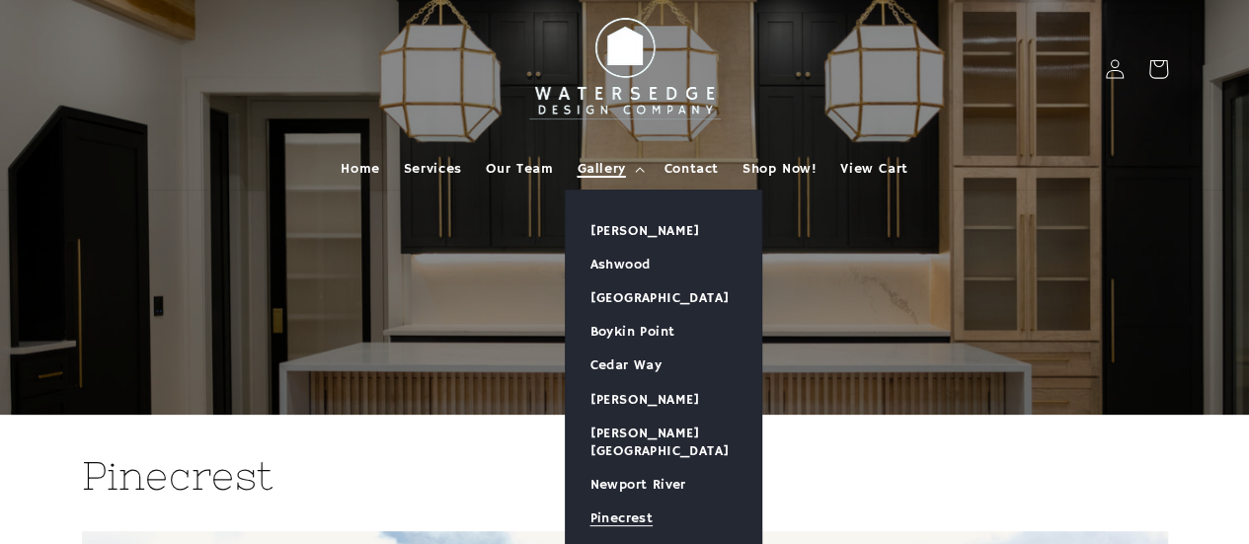
click at [626, 536] on link "Silver Birch" at bounding box center [663, 553] width 195 height 34
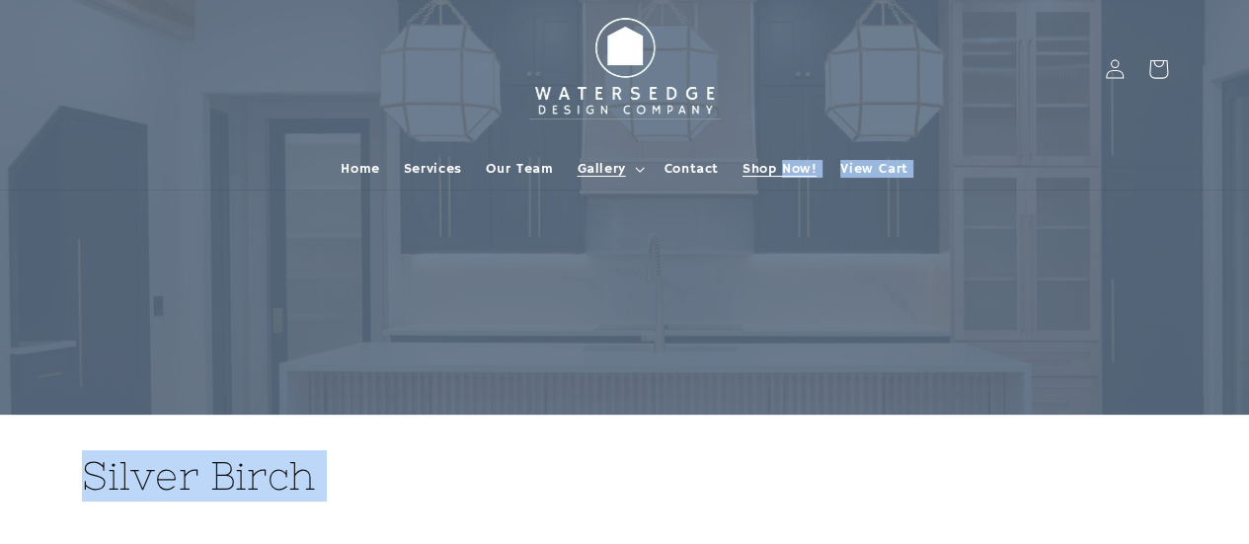
drag, startPoint x: 0, startPoint y: 0, endPoint x: 780, endPoint y: 157, distance: 795.4
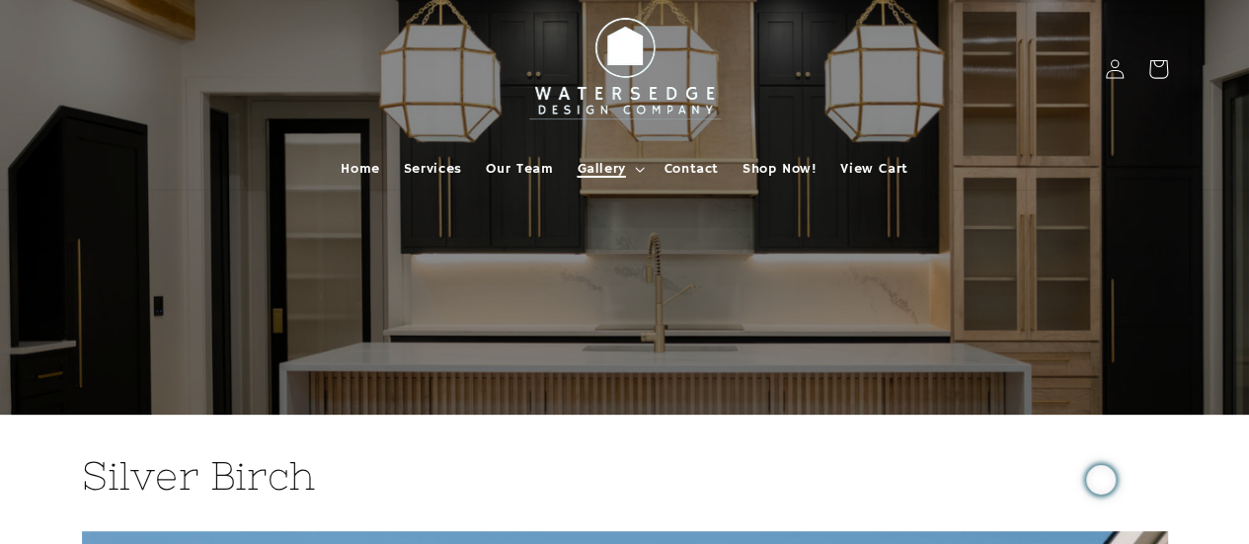
click at [600, 166] on span "Gallery" at bounding box center [600, 169] width 48 height 18
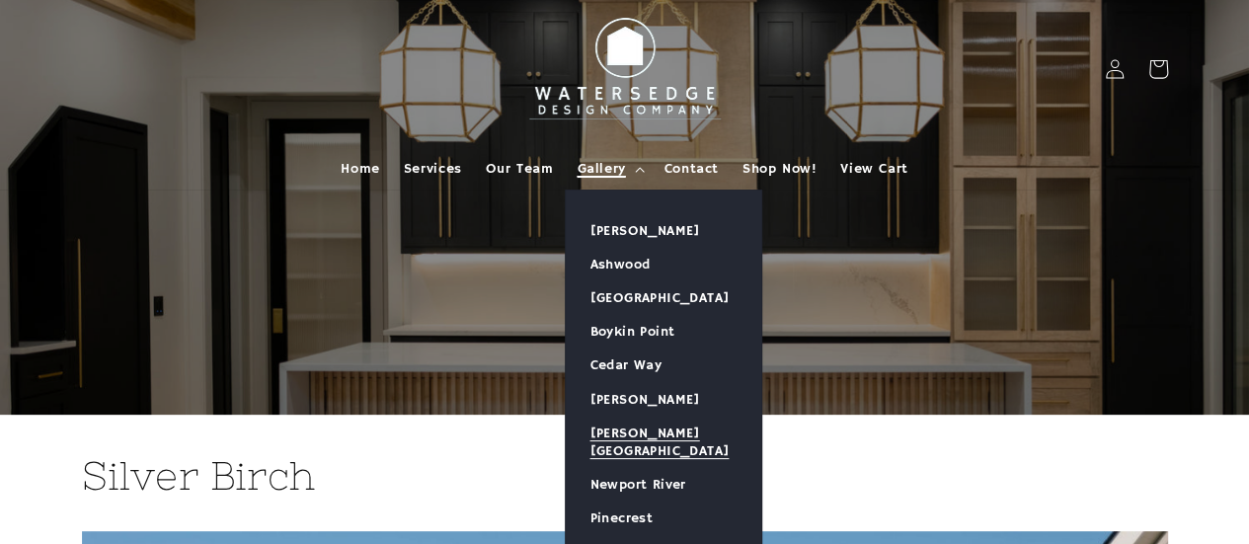
scroll to position [57, 0]
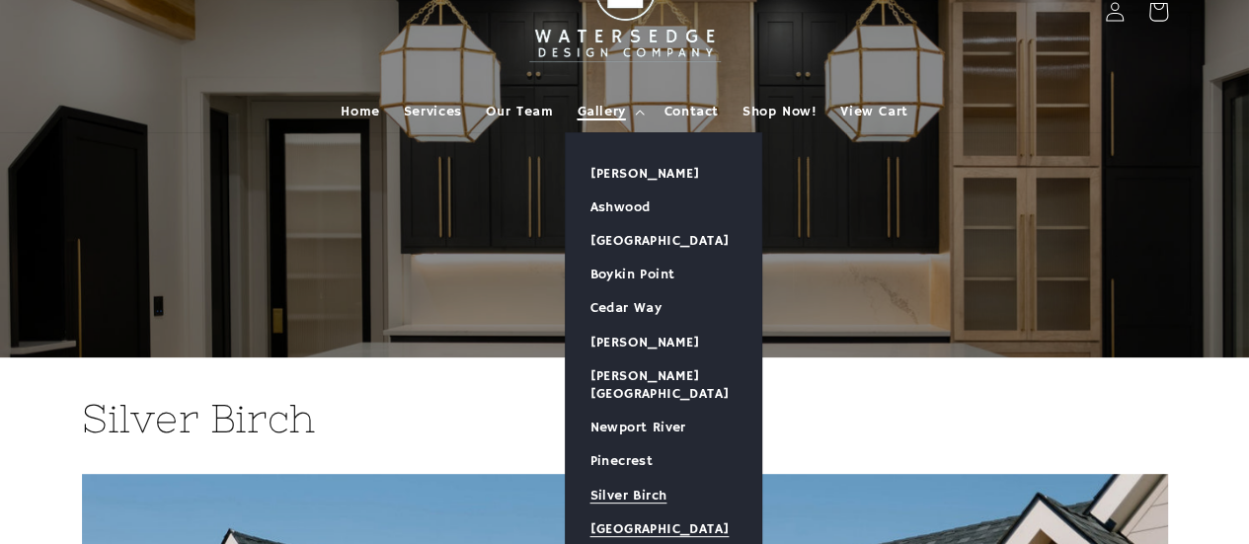
click at [639, 512] on link "[GEOGRAPHIC_DATA]" at bounding box center [663, 529] width 195 height 34
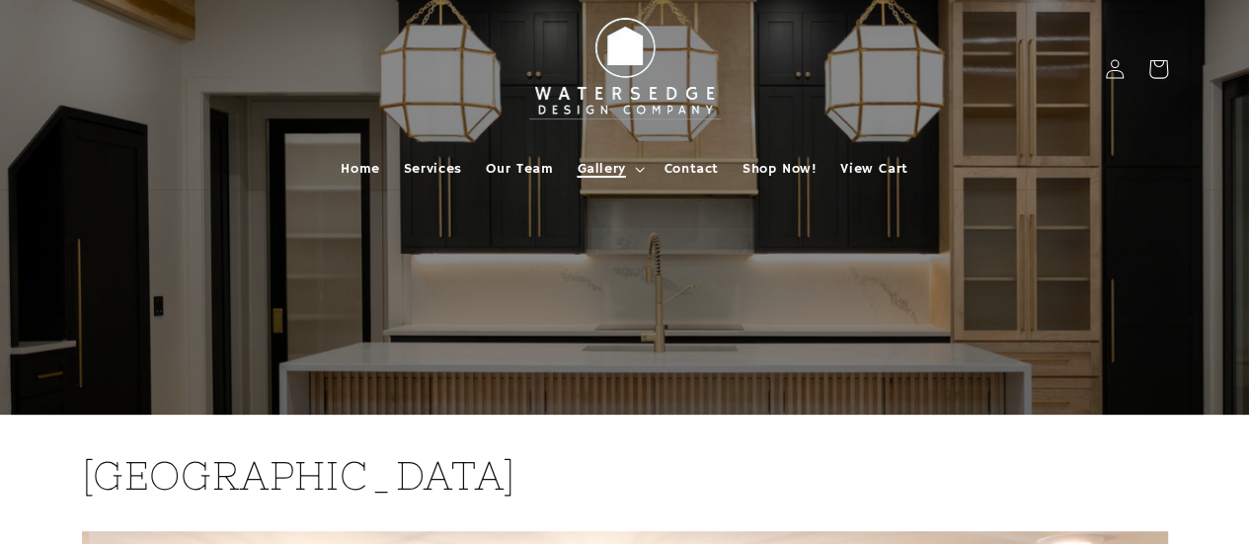
click at [607, 167] on span "Gallery" at bounding box center [600, 169] width 48 height 18
